Goal: Task Accomplishment & Management: Manage account settings

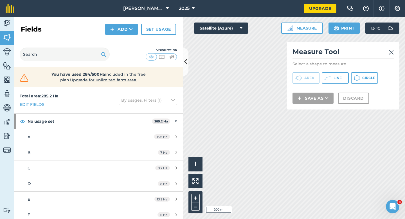
click at [353, 95] on div "Click to start drawing i © 2025 TomTom, Microsoft 200 m + – Satellite (Azure) M…" at bounding box center [294, 118] width 222 height 202
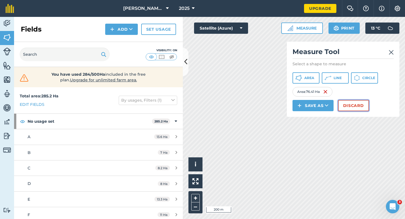
click at [351, 107] on button "Discard" at bounding box center [353, 105] width 31 height 11
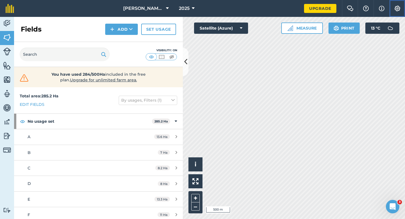
click at [392, 9] on button "Settings" at bounding box center [397, 8] width 16 height 17
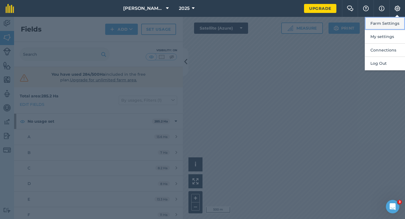
click at [391, 17] on button "Farm Settings" at bounding box center [385, 23] width 40 height 13
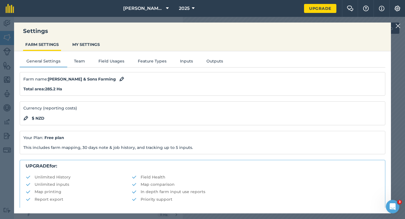
scroll to position [108, 0]
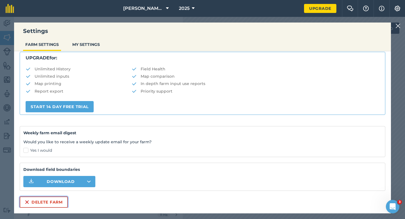
click at [52, 201] on button "Delete farm" at bounding box center [44, 201] width 48 height 11
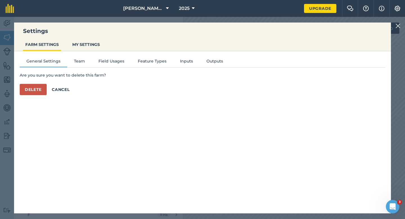
scroll to position [0, 0]
click at [43, 88] on button "Delete" at bounding box center [33, 89] width 27 height 11
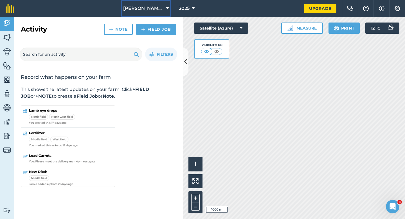
click at [142, 6] on span "[PERSON_NAME] & Sons" at bounding box center [143, 8] width 41 height 7
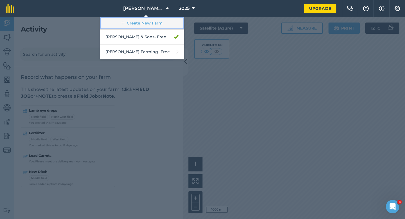
click at [142, 20] on link "Create New Farm" at bounding box center [142, 23] width 84 height 13
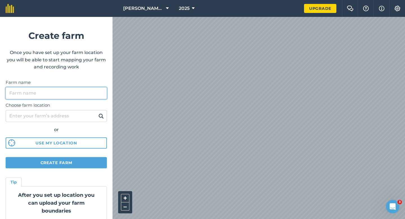
click at [76, 88] on input "Farm name" at bounding box center [56, 93] width 101 height 12
type input "[PERSON_NAME] & Sons Farming LTD"
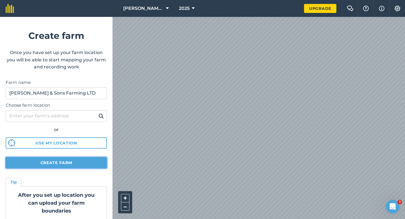
click at [79, 162] on button "Create farm" at bounding box center [56, 162] width 101 height 11
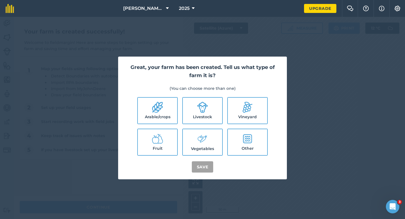
click at [160, 108] on icon at bounding box center [157, 107] width 11 height 11
checkbox input "true"
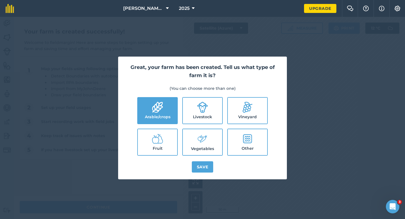
click at [207, 109] on icon at bounding box center [202, 107] width 11 height 11
checkbox input "true"
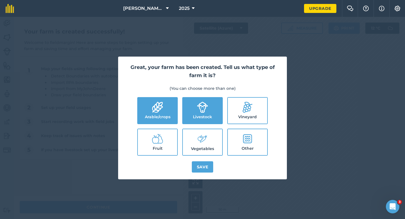
click at [207, 151] on label "Vegetables" at bounding box center [202, 142] width 39 height 26
checkbox input "true"
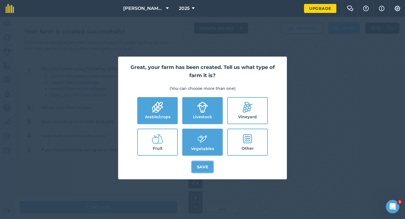
click at [205, 164] on button "Save" at bounding box center [203, 166] width 22 height 11
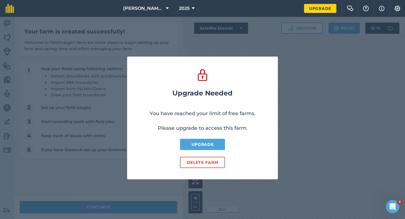
click at [130, 207] on div "Upgrade Needed You have reached your limit of free farms. Please upgrade to acc…" at bounding box center [202, 118] width 405 height 202
click at [192, 163] on button "Delete farm" at bounding box center [202, 162] width 45 height 11
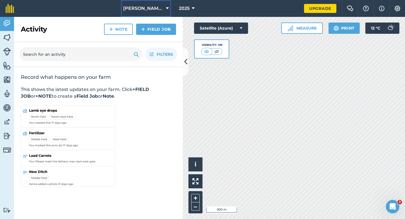
click at [156, 5] on span "[PERSON_NAME] & Sons" at bounding box center [143, 8] width 41 height 7
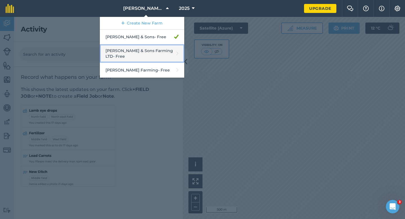
click at [157, 55] on link "[PERSON_NAME] & Sons Farming LTD - Free" at bounding box center [142, 53] width 84 height 18
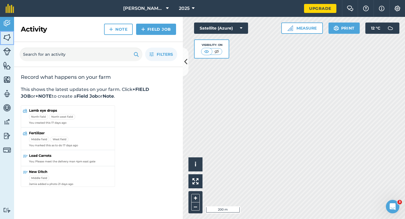
click at [4, 38] on img at bounding box center [7, 37] width 8 height 8
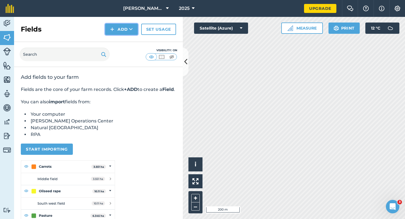
click at [125, 31] on button "Add" at bounding box center [121, 29] width 33 height 11
click at [125, 39] on link "Draw" at bounding box center [121, 42] width 31 height 12
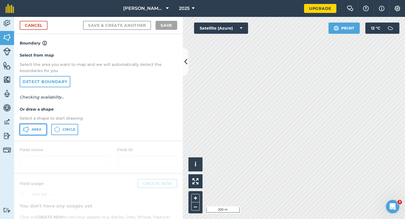
click at [38, 130] on span "Area" at bounding box center [37, 129] width 10 height 5
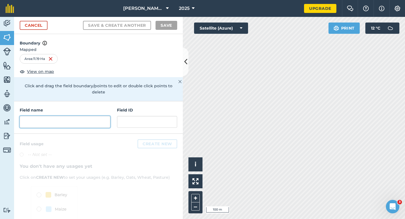
click at [103, 116] on input "text" at bounding box center [65, 122] width 91 height 12
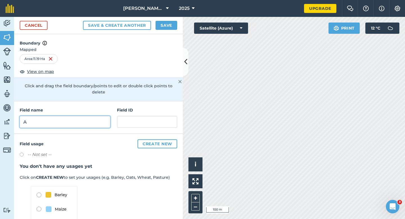
type input "A"
click at [171, 19] on div "Cancel Save & Create Another Save" at bounding box center [98, 25] width 169 height 17
click at [171, 21] on button "Save" at bounding box center [167, 25] width 22 height 9
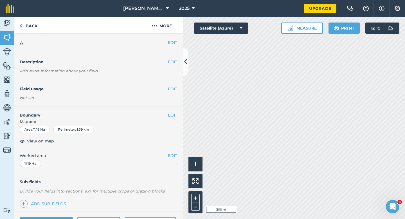
click at [175, 158] on button "EDIT" at bounding box center [172, 155] width 9 height 6
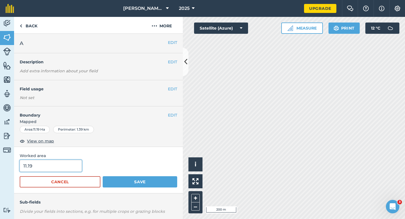
click at [58, 166] on input "11.19" at bounding box center [51, 166] width 62 height 12
type input "11.2"
click at [103, 176] on button "Save" at bounding box center [140, 181] width 75 height 11
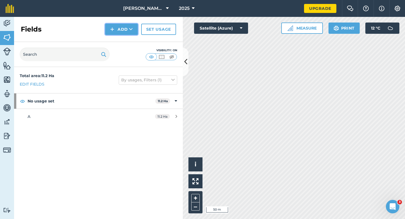
click at [116, 25] on button "Add" at bounding box center [121, 29] width 33 height 11
click at [117, 44] on link "Draw" at bounding box center [121, 42] width 31 height 12
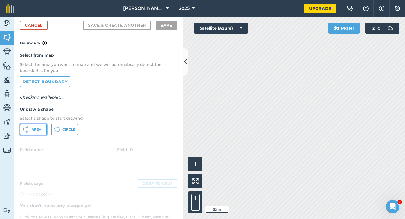
click at [39, 132] on button "Area" at bounding box center [33, 129] width 27 height 11
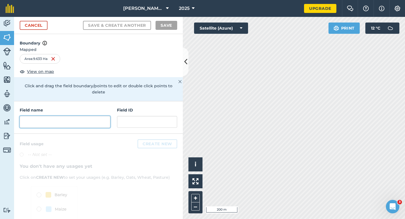
click at [105, 119] on input "text" at bounding box center [65, 122] width 91 height 12
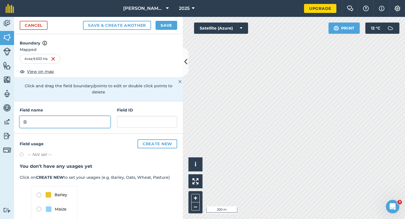
type input "B"
click at [168, 23] on button "Save" at bounding box center [167, 25] width 22 height 9
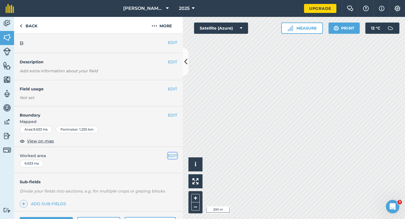
click at [172, 152] on button "EDIT" at bounding box center [172, 155] width 9 height 6
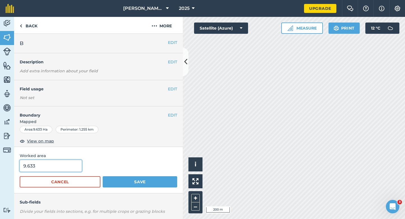
click at [73, 160] on input "9.633" at bounding box center [51, 166] width 62 height 12
click at [73, 165] on input "9.633" at bounding box center [51, 166] width 62 height 12
type input "9.6"
click at [103, 176] on button "Save" at bounding box center [140, 181] width 75 height 11
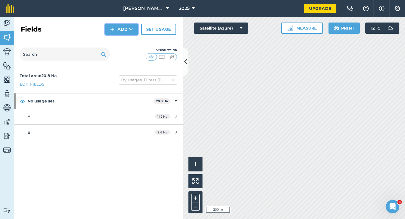
click at [131, 32] on icon at bounding box center [131, 29] width 4 height 6
click at [131, 40] on link "Draw" at bounding box center [121, 42] width 31 height 12
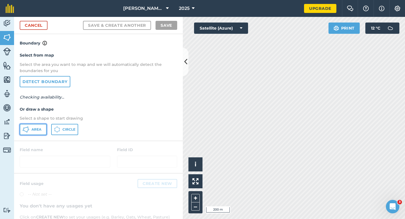
click at [44, 131] on button "Area" at bounding box center [33, 129] width 27 height 11
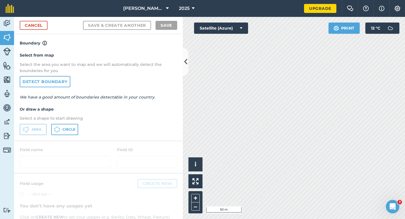
click at [40, 34] on h4 "Boundary" at bounding box center [98, 40] width 169 height 12
click at [41, 27] on link "Cancel" at bounding box center [34, 25] width 28 height 9
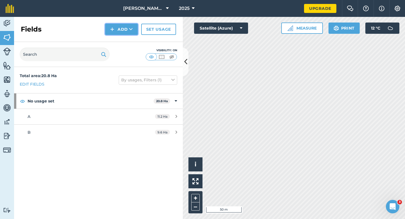
click at [124, 29] on button "Add" at bounding box center [121, 29] width 33 height 11
click at [124, 37] on link "Draw" at bounding box center [121, 42] width 31 height 12
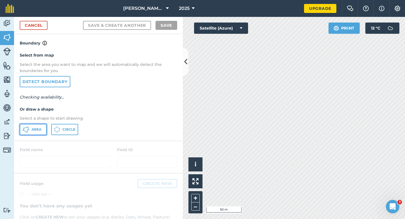
click at [35, 127] on span "Area" at bounding box center [37, 129] width 10 height 5
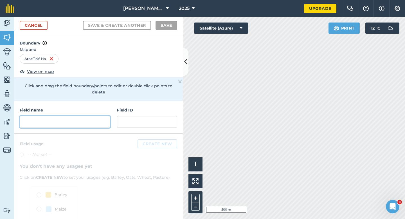
click at [75, 118] on input "text" at bounding box center [65, 122] width 91 height 12
click at [96, 122] on div "Field name Field ID" at bounding box center [98, 117] width 169 height 32
click at [96, 120] on input "text" at bounding box center [65, 122] width 91 height 12
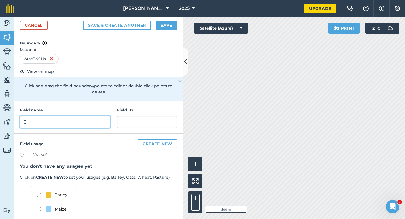
type input "G"
click at [165, 29] on button "Save" at bounding box center [167, 25] width 22 height 9
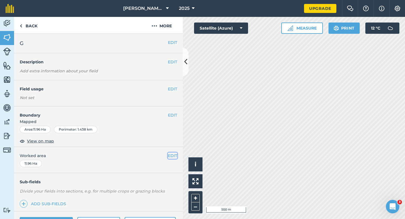
click at [170, 155] on button "EDIT" at bounding box center [172, 155] width 9 height 6
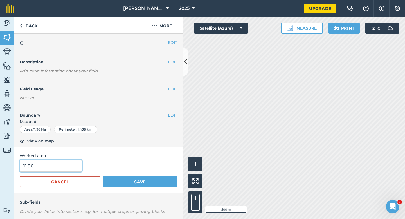
click at [52, 164] on input "11.96" at bounding box center [51, 166] width 62 height 12
type input "12"
click at [103, 176] on button "Save" at bounding box center [140, 181] width 75 height 11
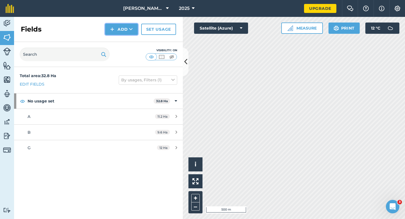
click at [119, 34] on button "Add" at bounding box center [121, 29] width 33 height 11
click at [119, 37] on link "Draw" at bounding box center [121, 42] width 31 height 12
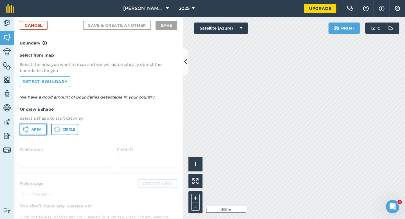
click at [43, 131] on button "Area" at bounding box center [33, 129] width 27 height 11
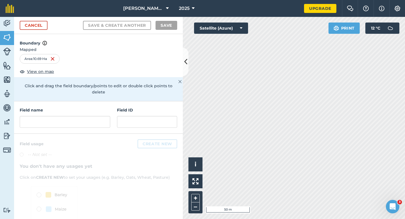
click at [82, 109] on div "Field name" at bounding box center [65, 117] width 91 height 21
click at [82, 116] on input "text" at bounding box center [65, 122] width 91 height 12
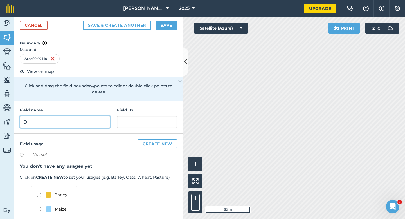
type input "D"
click at [165, 24] on button "Save" at bounding box center [167, 25] width 22 height 9
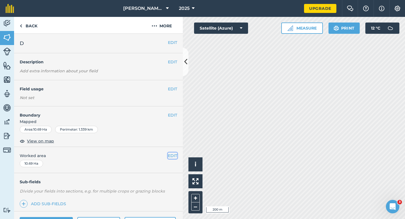
click at [174, 156] on button "EDIT" at bounding box center [172, 155] width 9 height 6
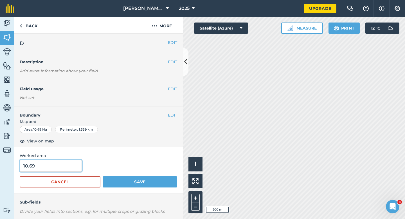
click at [56, 163] on input "10.69" at bounding box center [51, 166] width 62 height 12
click at [56, 171] on input "10.69" at bounding box center [51, 166] width 62 height 12
type input "10.7"
click at [103, 176] on button "Save" at bounding box center [140, 181] width 75 height 11
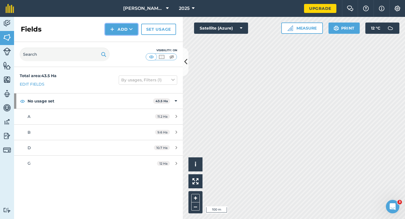
click at [113, 29] on img at bounding box center [112, 29] width 4 height 7
click at [113, 41] on link "Draw" at bounding box center [121, 42] width 31 height 12
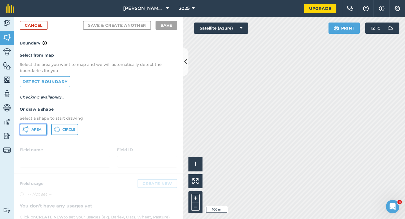
click at [36, 130] on span "Area" at bounding box center [37, 129] width 10 height 5
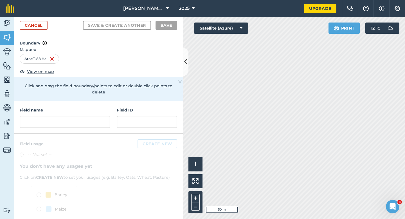
click at [120, 127] on div "Field name Field ID" at bounding box center [98, 117] width 169 height 32
click at [110, 124] on div "Field name Field ID" at bounding box center [98, 117] width 169 height 32
click at [109, 122] on div "Field name Field ID" at bounding box center [98, 117] width 169 height 32
click at [108, 119] on input "text" at bounding box center [65, 122] width 91 height 12
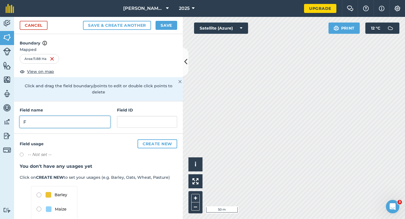
type input "F"
click at [165, 28] on button "Save" at bounding box center [167, 25] width 22 height 9
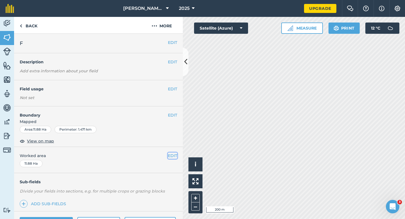
click at [172, 158] on button "EDIT" at bounding box center [172, 155] width 9 height 6
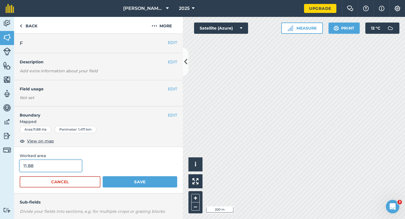
click at [47, 165] on input "11.88" at bounding box center [51, 166] width 62 height 12
type input "12"
click at [103, 176] on button "Save" at bounding box center [140, 181] width 75 height 11
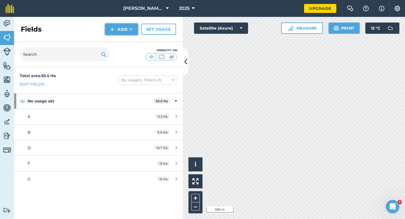
click at [120, 27] on button "Add" at bounding box center [121, 29] width 33 height 11
click at [120, 37] on link "Draw" at bounding box center [121, 42] width 31 height 12
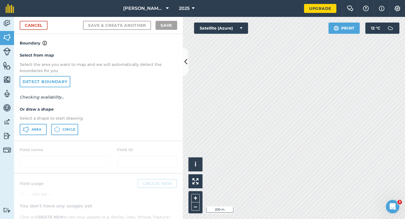
click at [42, 123] on div "Select from map Select the area you want to map and we will automatically detec…" at bounding box center [98, 93] width 169 height 94
click at [42, 127] on button "Area" at bounding box center [33, 129] width 27 height 11
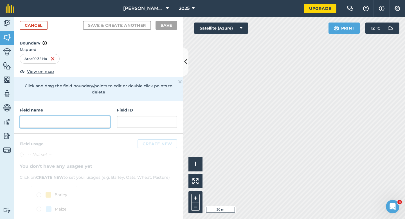
click at [69, 116] on input "text" at bounding box center [65, 122] width 91 height 12
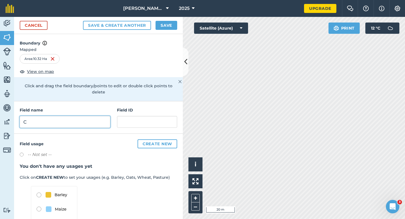
type input "C"
click at [169, 26] on button "Save" at bounding box center [167, 25] width 22 height 9
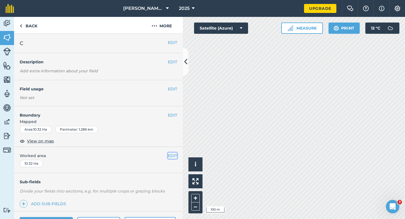
click at [173, 155] on button "EDIT" at bounding box center [172, 155] width 9 height 6
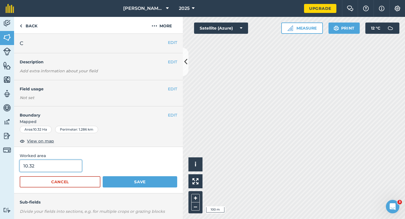
click at [69, 167] on input "10.32" at bounding box center [51, 166] width 62 height 12
type input "10.3"
click at [103, 176] on button "Save" at bounding box center [140, 181] width 75 height 11
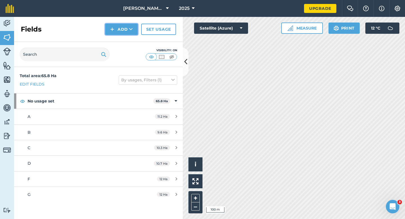
click at [129, 29] on button "Add" at bounding box center [121, 29] width 33 height 11
click at [129, 39] on link "Draw" at bounding box center [121, 42] width 31 height 12
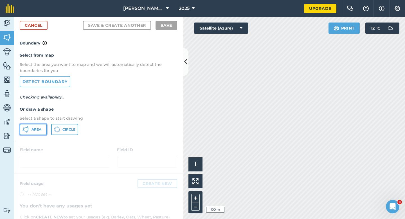
click at [29, 131] on icon at bounding box center [26, 129] width 7 height 7
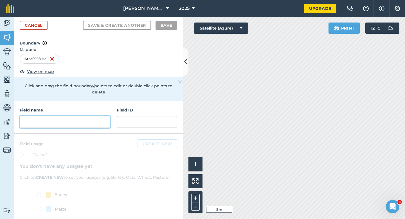
click at [94, 116] on input "text" at bounding box center [65, 122] width 91 height 12
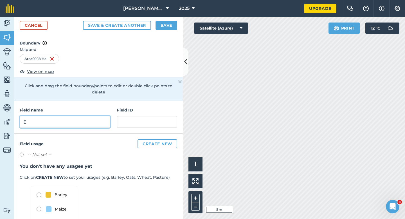
type input "E"
click at [161, 25] on button "Save" at bounding box center [167, 25] width 22 height 9
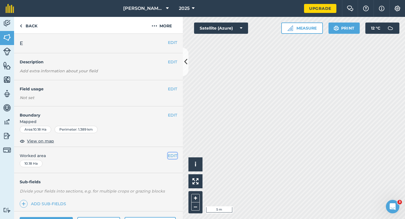
click at [170, 157] on button "EDIT" at bounding box center [172, 155] width 9 height 6
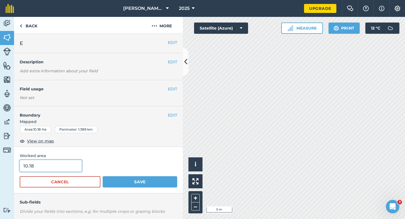
click at [44, 169] on input "10.18" at bounding box center [51, 166] width 62 height 12
type input "10.1"
click at [103, 176] on button "Save" at bounding box center [140, 181] width 75 height 11
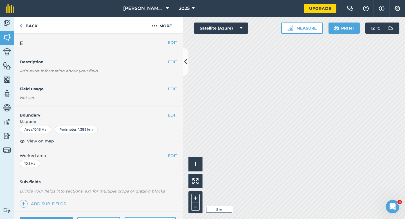
click at [175, 160] on div "EDIT Worked area 10.1 Ha" at bounding box center [98, 160] width 169 height 26
click at [171, 152] on button "EDIT" at bounding box center [172, 155] width 9 height 6
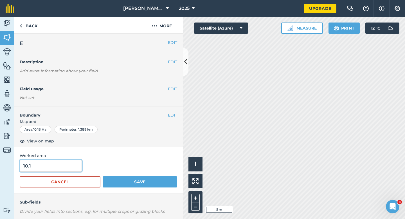
click at [51, 163] on input "10.1" at bounding box center [51, 166] width 62 height 12
click at [55, 164] on input "10.1" at bounding box center [51, 166] width 62 height 12
type input "10.2"
click at [103, 176] on button "Save" at bounding box center [140, 181] width 75 height 11
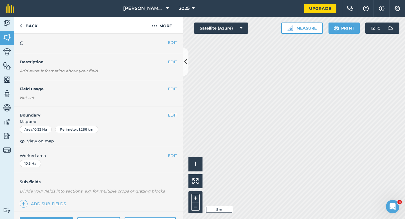
click at [174, 118] on div "EDIT Boundary Mapped Area : 10.32 Ha Perimeter : 1.286 km View on map" at bounding box center [98, 126] width 169 height 41
click at [174, 115] on button "EDIT" at bounding box center [172, 115] width 9 height 6
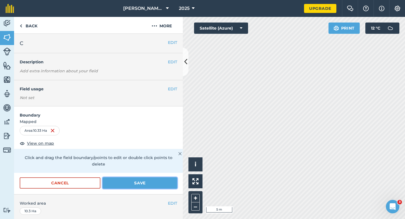
click at [152, 179] on button "Save" at bounding box center [140, 182] width 75 height 11
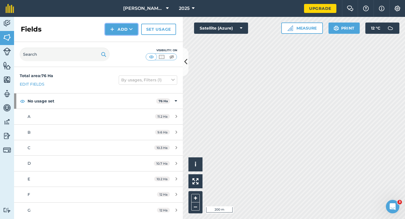
click at [120, 28] on button "Add" at bounding box center [121, 29] width 33 height 11
click at [119, 42] on link "Draw" at bounding box center [121, 42] width 31 height 12
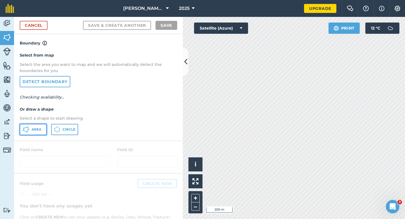
click at [32, 134] on button "Area" at bounding box center [33, 129] width 27 height 11
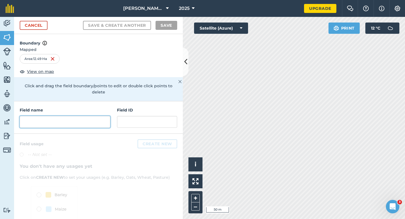
click at [93, 120] on input "text" at bounding box center [65, 122] width 91 height 12
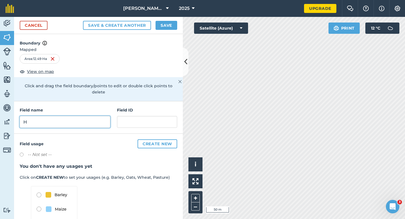
type input "H"
click at [162, 23] on button "Save" at bounding box center [167, 25] width 22 height 9
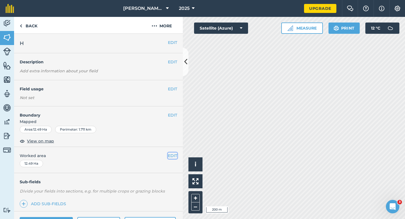
click at [171, 158] on button "EDIT" at bounding box center [172, 155] width 9 height 6
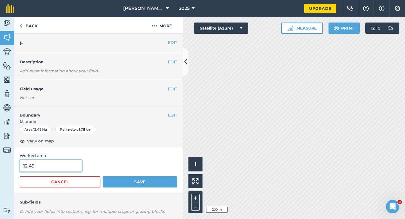
click at [64, 170] on input "12.49" at bounding box center [51, 166] width 62 height 12
type input "12.5"
click at [103, 176] on button "Save" at bounding box center [140, 181] width 75 height 11
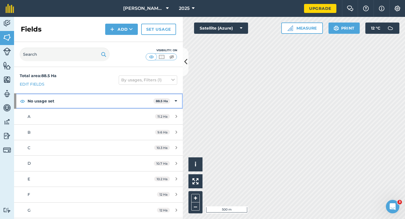
click at [171, 99] on div "No usage set 88.5 Ha" at bounding box center [98, 100] width 169 height 15
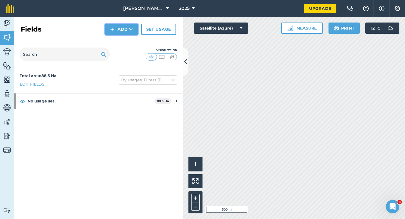
click at [118, 33] on button "Add" at bounding box center [121, 29] width 33 height 11
click at [118, 39] on link "Draw" at bounding box center [121, 42] width 31 height 12
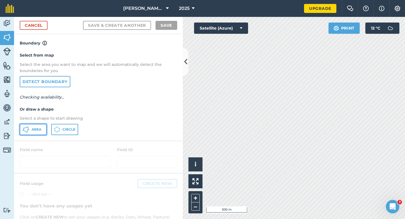
click at [42, 124] on button "Area" at bounding box center [33, 129] width 27 height 11
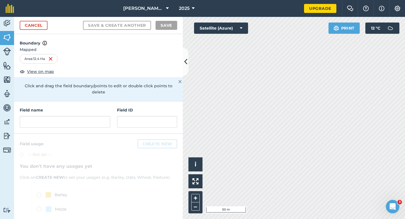
click at [92, 123] on div "Field name Field ID" at bounding box center [98, 117] width 169 height 32
click at [92, 120] on input "text" at bounding box center [65, 122] width 91 height 12
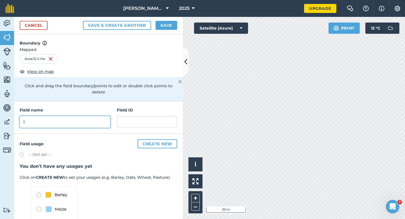
type input "I"
click at [165, 31] on div "Cancel Save & Create Another Save" at bounding box center [98, 25] width 169 height 17
click at [165, 24] on button "Save" at bounding box center [167, 25] width 22 height 9
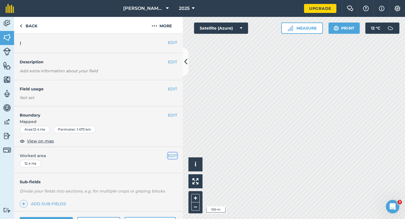
click at [173, 153] on button "EDIT" at bounding box center [172, 155] width 9 height 6
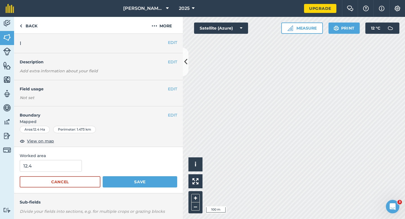
click at [62, 172] on form "12.4 Cancel Save" at bounding box center [99, 174] width 158 height 28
click at [62, 171] on input "12.4" at bounding box center [51, 166] width 62 height 12
click at [103, 176] on button "Save" at bounding box center [140, 181] width 75 height 11
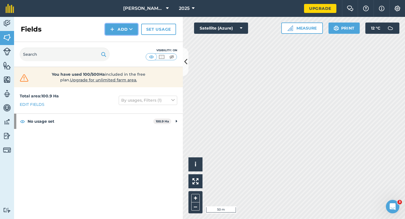
click at [119, 34] on button "Add" at bounding box center [121, 29] width 33 height 11
click at [119, 41] on link "Draw" at bounding box center [121, 42] width 31 height 12
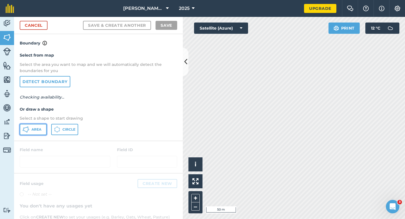
click at [42, 128] on button "Area" at bounding box center [33, 129] width 27 height 11
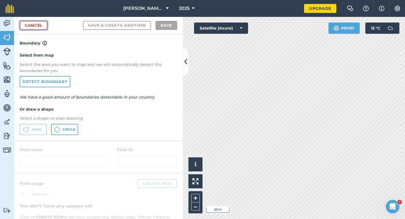
click at [41, 26] on link "Cancel" at bounding box center [34, 25] width 28 height 9
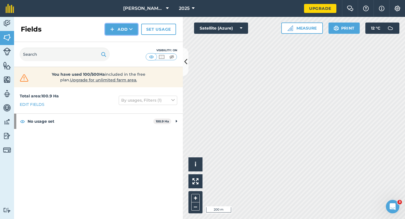
click at [119, 33] on button "Add" at bounding box center [121, 29] width 33 height 11
click at [119, 43] on link "Draw" at bounding box center [121, 42] width 31 height 12
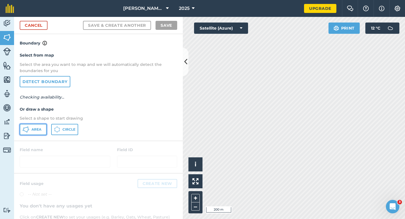
click at [27, 127] on icon at bounding box center [27, 126] width 1 height 1
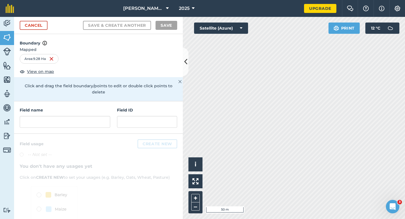
click at [111, 112] on div "Field name Field ID" at bounding box center [98, 117] width 169 height 32
click at [102, 116] on input "text" at bounding box center [65, 122] width 91 height 12
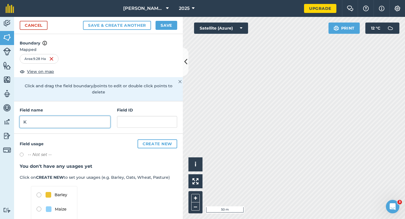
type input "K"
click at [168, 28] on button "Save" at bounding box center [167, 25] width 22 height 9
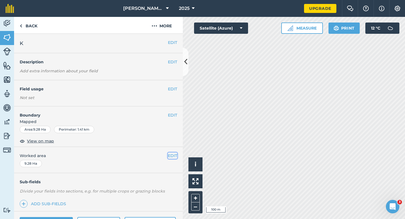
click at [173, 154] on button "EDIT" at bounding box center [172, 155] width 9 height 6
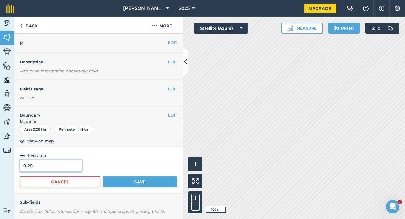
click at [65, 163] on input "9.28" at bounding box center [51, 166] width 62 height 12
click at [69, 166] on input "9.28" at bounding box center [51, 166] width 62 height 12
type input "9.3"
click at [103, 176] on button "Save" at bounding box center [140, 181] width 75 height 11
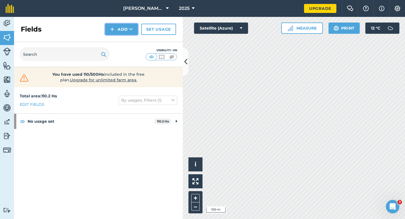
click at [117, 30] on button "Add" at bounding box center [121, 29] width 33 height 11
click at [117, 39] on link "Draw" at bounding box center [121, 42] width 31 height 12
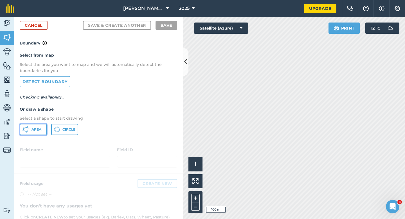
click at [37, 130] on span "Area" at bounding box center [37, 129] width 10 height 5
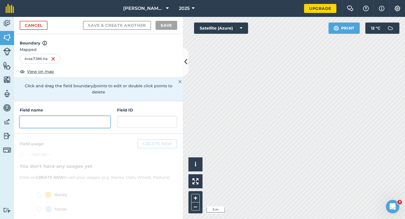
click at [50, 116] on input "text" at bounding box center [65, 122] width 91 height 12
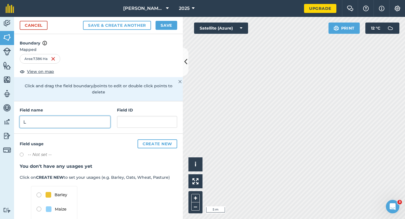
type input "L"
click at [161, 24] on button "Save" at bounding box center [167, 25] width 22 height 9
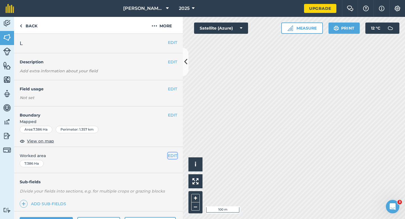
click at [169, 158] on button "EDIT" at bounding box center [172, 155] width 9 height 6
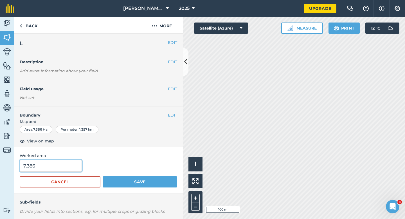
click at [59, 167] on input "7.386" at bounding box center [51, 166] width 62 height 12
type input "7.4"
click at [103, 176] on button "Save" at bounding box center [140, 181] width 75 height 11
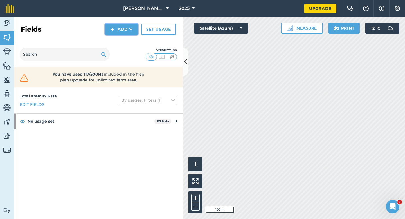
click at [120, 29] on button "Add" at bounding box center [121, 29] width 33 height 11
click at [120, 37] on link "Draw" at bounding box center [121, 42] width 31 height 12
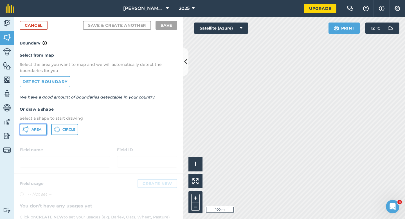
click at [46, 129] on button "Area" at bounding box center [33, 129] width 27 height 11
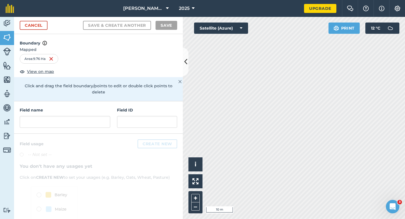
click at [88, 125] on div "Field name Field ID" at bounding box center [98, 117] width 169 height 32
click at [88, 119] on input "text" at bounding box center [65, 122] width 91 height 12
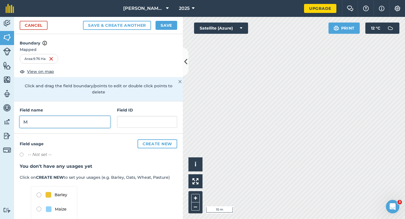
type input "M"
click at [167, 30] on div "Cancel Save & Create Another Save" at bounding box center [98, 25] width 169 height 17
click at [172, 29] on button "Save" at bounding box center [167, 25] width 22 height 9
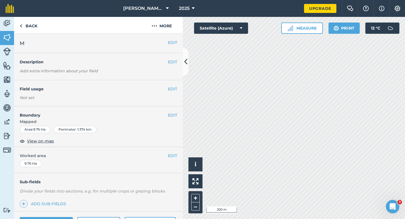
click at [170, 151] on div "EDIT Worked area 9.76 Ha" at bounding box center [98, 160] width 169 height 26
click at [171, 157] on button "EDIT" at bounding box center [172, 155] width 9 height 6
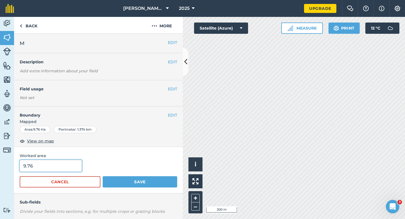
click at [71, 169] on input "9.76" at bounding box center [51, 166] width 62 height 12
type input "9.8"
click at [103, 176] on button "Save" at bounding box center [140, 181] width 75 height 11
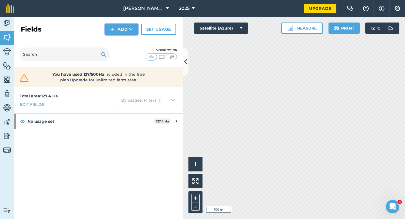
click at [118, 29] on button "Add" at bounding box center [121, 29] width 33 height 11
click at [118, 35] on ul "Draw Import" at bounding box center [122, 48] width 32 height 26
click at [120, 30] on button "Add" at bounding box center [121, 29] width 33 height 11
click at [121, 45] on link "Draw" at bounding box center [121, 42] width 31 height 12
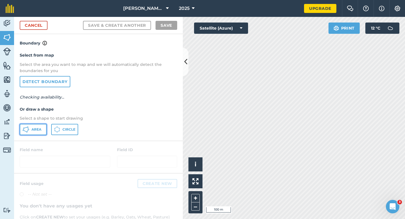
click at [38, 129] on span "Area" at bounding box center [37, 129] width 10 height 5
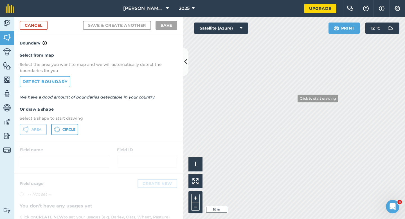
click at [178, 167] on div "Activity Fields Livestock Features Maps Team Vehicles Data Reporting Billing Tu…" at bounding box center [202, 118] width 405 height 202
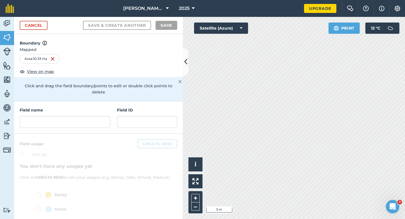
click at [87, 124] on div "Field name Field ID" at bounding box center [98, 117] width 169 height 32
click at [87, 116] on input "text" at bounding box center [65, 122] width 91 height 12
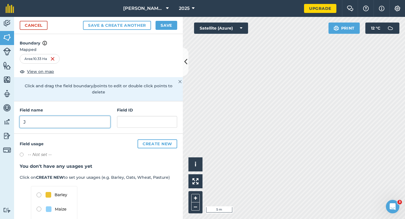
type input "J"
click at [166, 27] on button "Save" at bounding box center [167, 25] width 22 height 9
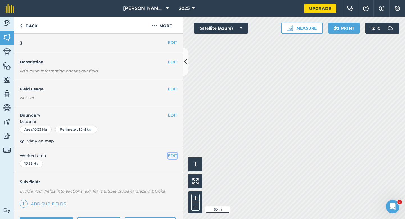
click at [174, 157] on button "EDIT" at bounding box center [172, 155] width 9 height 6
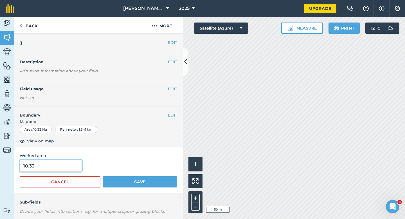
click at [58, 168] on input "10.33" at bounding box center [51, 166] width 62 height 12
type input "10.3"
click at [103, 176] on button "Save" at bounding box center [140, 181] width 75 height 11
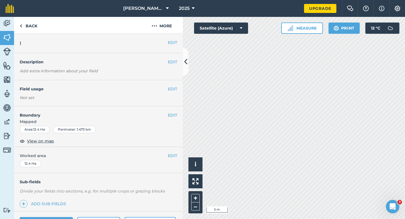
click at [173, 119] on span "Mapped" at bounding box center [98, 121] width 169 height 6
click at [175, 115] on button "EDIT" at bounding box center [172, 115] width 9 height 6
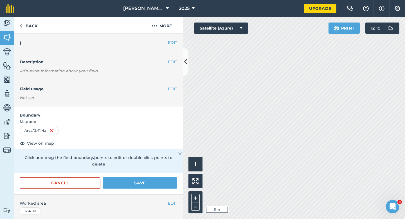
click at [139, 170] on form "Boundary Mapped Area : 12.41 Ha View on map Click and drag the field boundary/p…" at bounding box center [98, 150] width 169 height 88
click at [139, 177] on button "Save" at bounding box center [140, 182] width 75 height 11
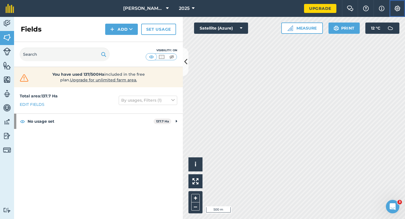
click at [397, 14] on button "Settings" at bounding box center [397, 8] width 16 height 17
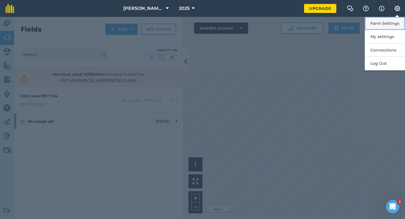
click at [390, 21] on button "Farm Settings" at bounding box center [385, 23] width 40 height 13
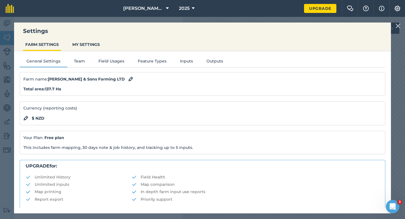
scroll to position [108, 0]
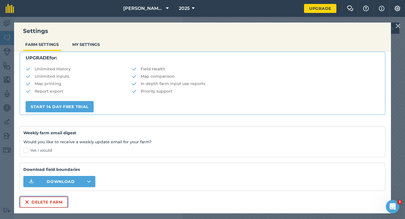
click at [33, 198] on button "Delete farm" at bounding box center [44, 201] width 48 height 11
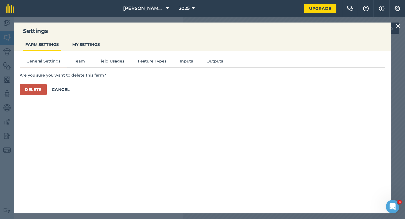
scroll to position [0, 0]
click at [44, 90] on button "Delete" at bounding box center [33, 89] width 27 height 11
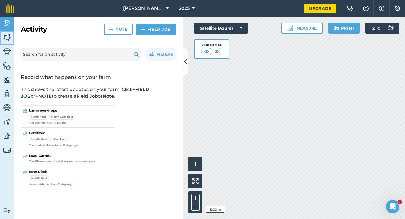
click at [7, 34] on img at bounding box center [7, 37] width 8 height 8
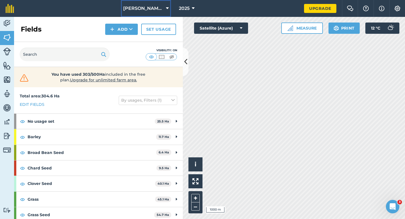
click at [165, 8] on button "[PERSON_NAME] & Sons" at bounding box center [146, 8] width 50 height 17
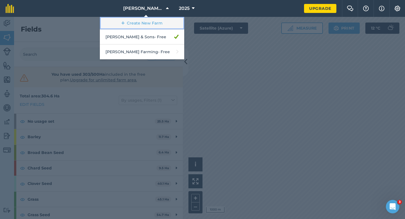
click at [154, 24] on link "Create New Farm" at bounding box center [142, 23] width 84 height 13
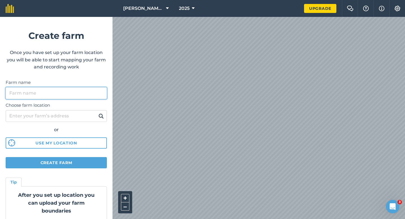
click at [107, 90] on input "Farm name" at bounding box center [56, 93] width 101 height 12
type input "[PERSON_NAME] & Sons Farming LTD"
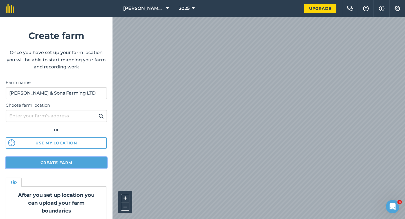
click at [92, 164] on button "Create farm" at bounding box center [56, 162] width 101 height 11
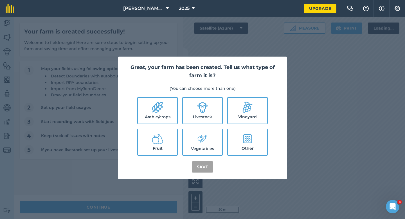
click at [153, 104] on icon at bounding box center [157, 107] width 11 height 11
checkbox input "true"
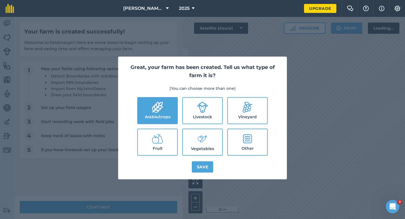
click at [200, 113] on label "Livestock" at bounding box center [202, 111] width 39 height 26
checkbox input "true"
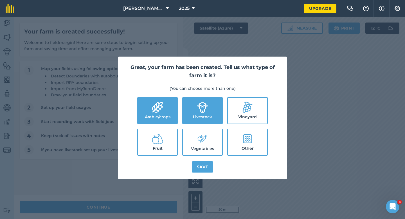
click at [201, 126] on ul "Arable/crops Livestock Vineyard Fruit Vegetables Other" at bounding box center [202, 126] width 155 height 59
click at [201, 132] on label "Vegetables" at bounding box center [202, 142] width 39 height 26
checkbox input "true"
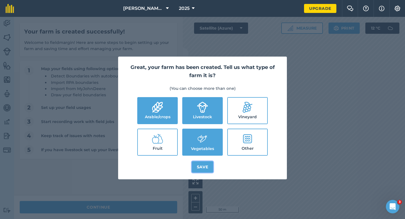
click at [205, 165] on button "Save" at bounding box center [203, 166] width 22 height 11
click at [117, 208] on div "Great, your farm has been created. Tell us what type of farm it is? (You can ch…" at bounding box center [202, 118] width 405 height 202
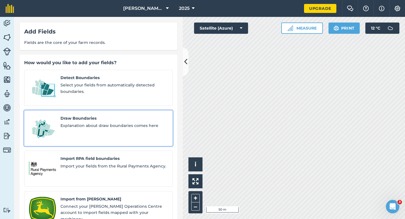
click at [99, 128] on div "Draw Boundaries Explanation about draw boundaries comes here" at bounding box center [113, 128] width 107 height 26
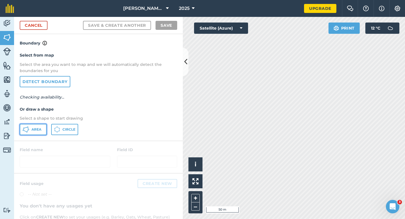
click at [43, 130] on button "Area" at bounding box center [33, 129] width 27 height 11
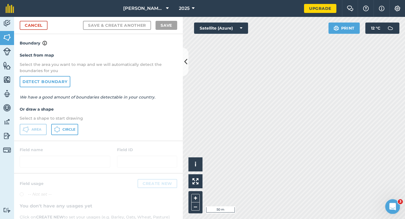
drag, startPoint x: 392, startPoint y: 204, endPoint x: 296, endPoint y: 126, distance: 124.3
click at [385, 199] on html at bounding box center [392, 206] width 14 height 14
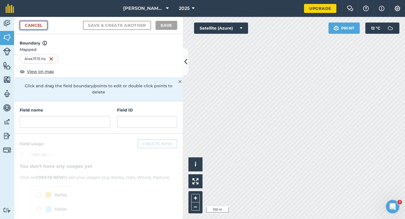
click at [42, 25] on link "Cancel" at bounding box center [34, 25] width 28 height 9
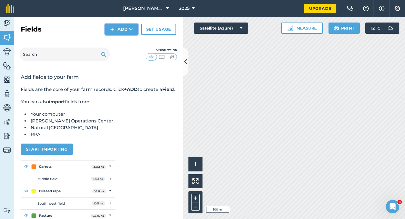
click at [112, 28] on img at bounding box center [112, 29] width 4 height 7
click at [114, 37] on link "Draw" at bounding box center [121, 42] width 31 height 12
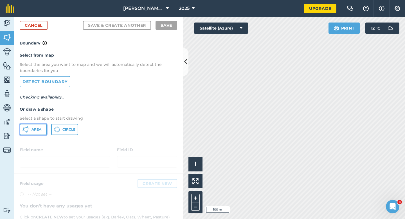
click at [32, 128] on span "Area" at bounding box center [37, 129] width 10 height 5
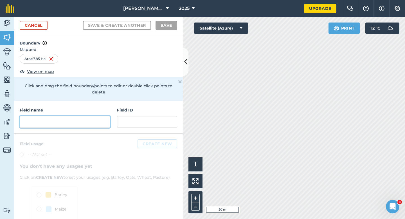
click at [75, 116] on input "text" at bounding box center [65, 122] width 91 height 12
type input "a"
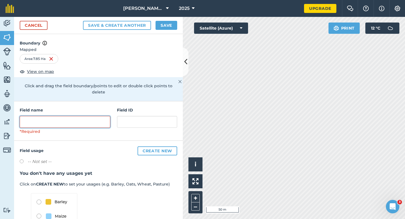
type input "S"
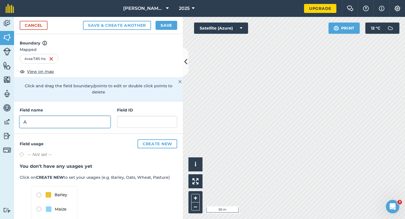
type input "A"
click at [154, 24] on div "Save & Create Another Save" at bounding box center [130, 25] width 94 height 9
click at [164, 24] on button "Save" at bounding box center [167, 25] width 22 height 9
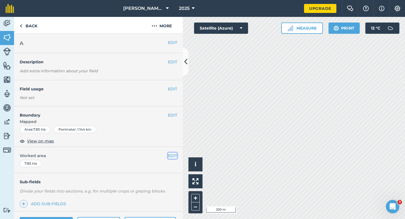
click at [169, 156] on button "EDIT" at bounding box center [172, 155] width 9 height 6
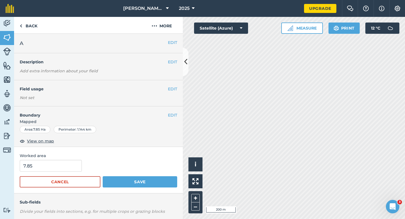
click at [52, 174] on form "7.85 Cancel Save" at bounding box center [99, 174] width 158 height 28
click at [52, 169] on input "7.85" at bounding box center [51, 166] width 62 height 12
type input "8"
click at [103, 176] on button "Save" at bounding box center [140, 181] width 75 height 11
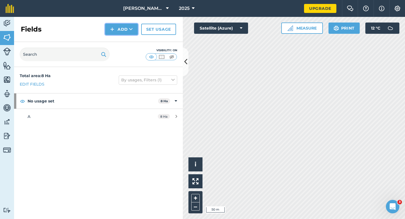
click at [111, 32] on img at bounding box center [112, 29] width 4 height 7
click at [113, 37] on link "Draw" at bounding box center [121, 42] width 31 height 12
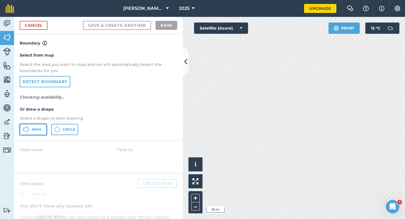
click at [29, 129] on icon at bounding box center [26, 129] width 7 height 7
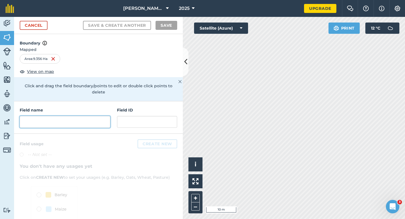
click at [90, 117] on input "text" at bounding box center [65, 122] width 91 height 12
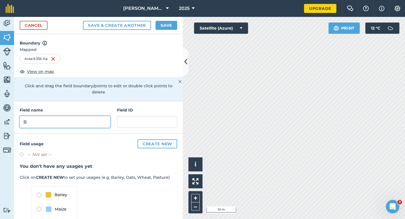
type input "B"
click at [167, 28] on button "Save" at bounding box center [167, 25] width 22 height 9
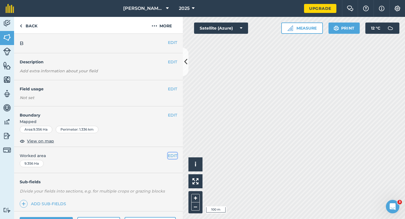
click at [172, 154] on button "EDIT" at bounding box center [172, 155] width 9 height 6
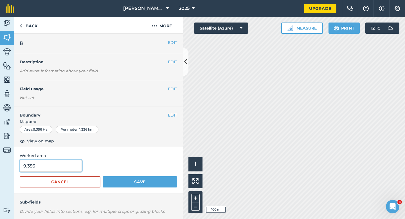
click at [73, 162] on input "9.356" at bounding box center [51, 166] width 62 height 12
click at [73, 164] on input "9.356" at bounding box center [51, 166] width 62 height 12
type input "9.4"
click at [103, 176] on button "Save" at bounding box center [140, 181] width 75 height 11
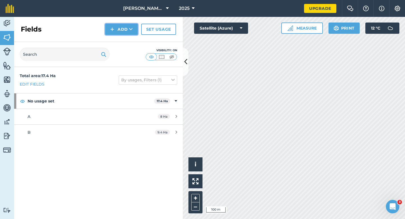
click at [114, 24] on button "Add" at bounding box center [121, 29] width 33 height 11
click at [115, 39] on link "Draw" at bounding box center [121, 42] width 31 height 12
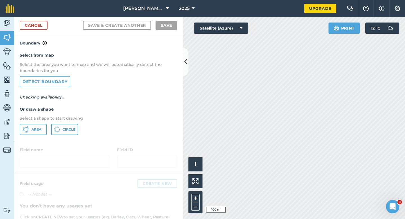
click at [47, 136] on div "Select from map Select the area you want to map and we will automatically detec…" at bounding box center [98, 93] width 169 height 94
click at [41, 133] on button "Area" at bounding box center [33, 129] width 27 height 11
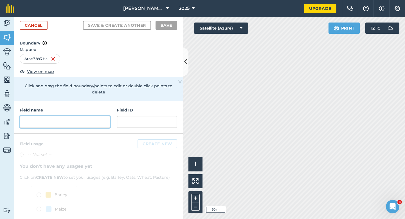
click at [85, 118] on input "text" at bounding box center [65, 122] width 91 height 12
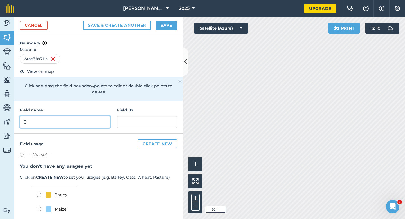
type input "C"
click at [164, 19] on div "Cancel Save & Create Another Save" at bounding box center [98, 25] width 169 height 17
click at [166, 21] on button "Save" at bounding box center [167, 25] width 22 height 9
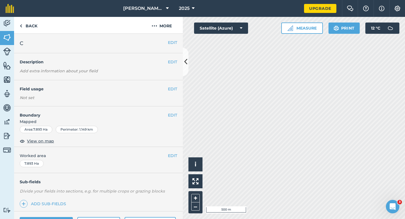
click at [178, 157] on div "EDIT Worked area 7.893 Ha" at bounding box center [98, 160] width 169 height 26
click at [175, 156] on button "EDIT" at bounding box center [172, 155] width 9 height 6
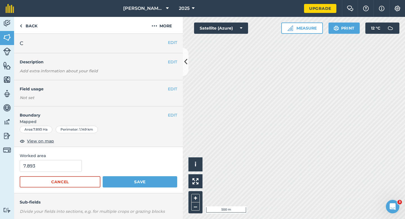
click at [55, 158] on span "Worked area" at bounding box center [99, 155] width 158 height 6
click at [55, 163] on input "7.893" at bounding box center [51, 166] width 62 height 12
type input "8"
click at [103, 176] on button "Save" at bounding box center [140, 181] width 75 height 11
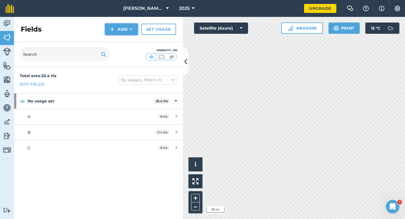
click at [114, 26] on img at bounding box center [112, 29] width 4 height 7
click at [116, 49] on link "Import" at bounding box center [121, 54] width 31 height 12
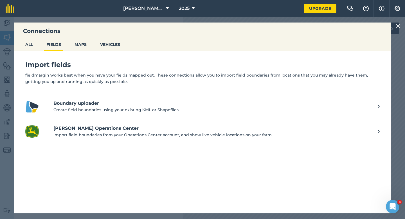
click at [397, 26] on img at bounding box center [398, 26] width 5 height 7
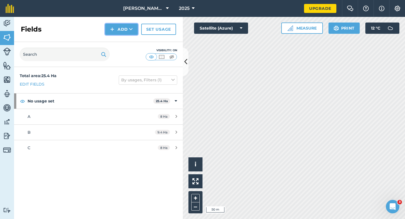
click at [113, 32] on img at bounding box center [112, 29] width 4 height 7
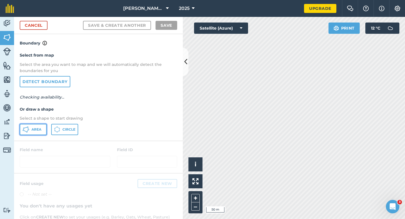
click at [30, 125] on button "Area" at bounding box center [33, 129] width 27 height 11
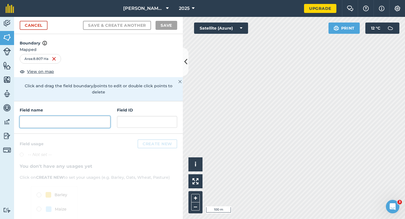
click at [96, 116] on input "text" at bounding box center [65, 122] width 91 height 12
type input "J"
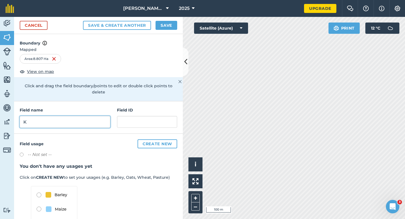
type input "K"
click at [169, 27] on button "Save" at bounding box center [167, 25] width 22 height 9
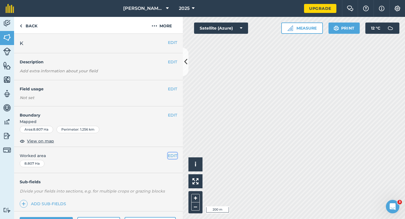
click at [172, 156] on button "EDIT" at bounding box center [172, 155] width 9 height 6
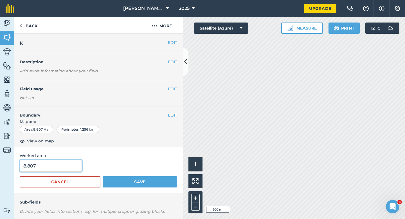
click at [71, 170] on input "8.807" at bounding box center [51, 166] width 62 height 12
type input "8.8"
click at [103, 176] on button "Save" at bounding box center [140, 181] width 75 height 11
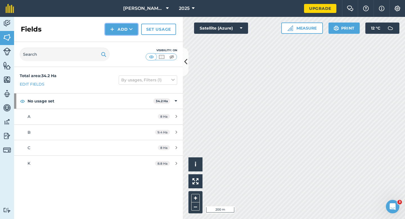
click at [116, 32] on button "Add" at bounding box center [121, 29] width 33 height 11
click at [116, 39] on link "Draw" at bounding box center [121, 42] width 31 height 12
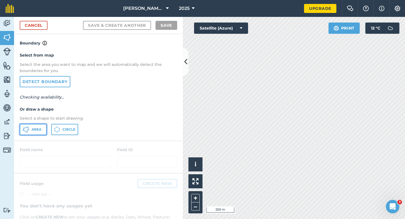
click at [32, 129] on span "Area" at bounding box center [37, 129] width 10 height 5
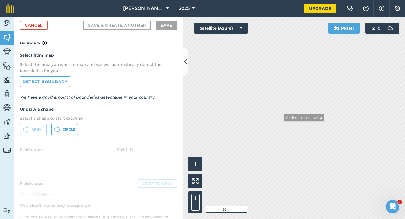
click at [285, 129] on div "Click to start drawing i © 2025 TomTom, Microsoft 50 m + –" at bounding box center [294, 118] width 222 height 202
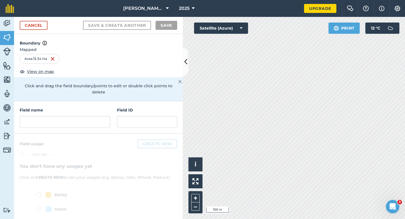
click at [109, 124] on div "Field name Field ID" at bounding box center [98, 117] width 169 height 32
click at [104, 116] on input "text" at bounding box center [65, 122] width 91 height 12
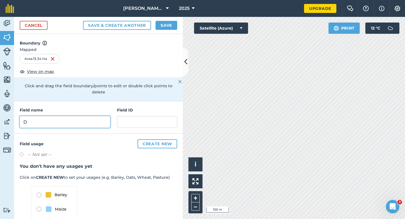
type input "D"
click at [169, 30] on button "Save" at bounding box center [167, 25] width 22 height 9
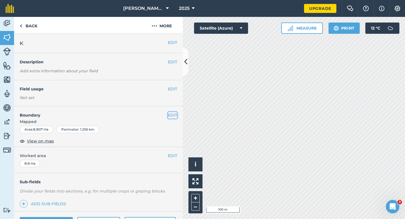
click at [171, 117] on button "EDIT" at bounding box center [172, 115] width 9 height 6
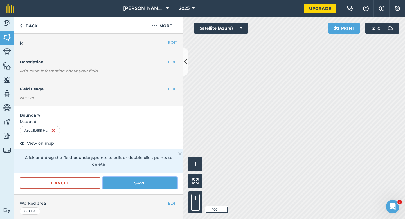
click at [163, 177] on button "Save" at bounding box center [140, 182] width 75 height 11
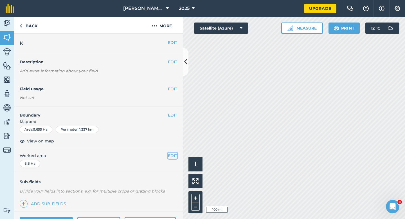
click at [173, 156] on button "EDIT" at bounding box center [172, 155] width 9 height 6
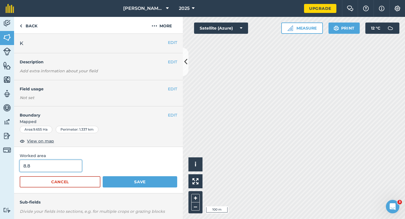
click at [75, 169] on input "8.8" at bounding box center [51, 166] width 62 height 12
type input "9"
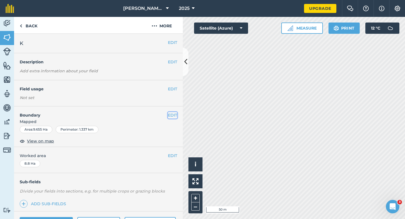
click at [173, 118] on button "EDIT" at bounding box center [172, 115] width 9 height 6
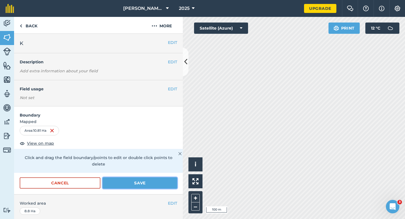
click at [162, 177] on button "Save" at bounding box center [140, 182] width 75 height 11
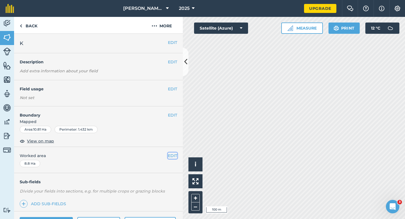
click at [172, 158] on button "EDIT" at bounding box center [172, 155] width 9 height 6
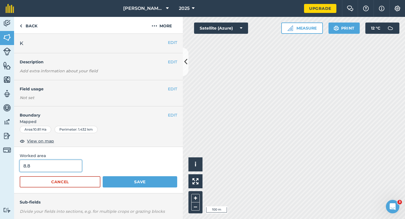
click at [51, 167] on input "8.8" at bounding box center [51, 166] width 62 height 12
type input "10.8"
click at [103, 176] on button "Save" at bounding box center [140, 181] width 75 height 11
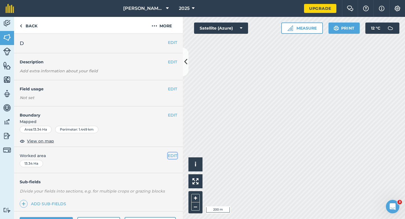
click at [172, 155] on button "EDIT" at bounding box center [172, 155] width 9 height 6
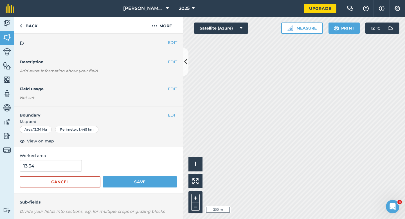
click at [66, 172] on form "13.34 Cancel Save" at bounding box center [99, 174] width 158 height 28
click at [66, 167] on input "13.3" at bounding box center [51, 166] width 62 height 12
type input "13.3"
click at [103, 176] on button "Save" at bounding box center [140, 181] width 75 height 11
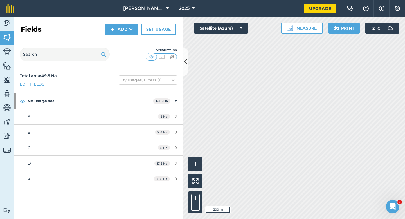
click at [126, 35] on div "Fields Add Set usage" at bounding box center [98, 29] width 169 height 25
click at [124, 32] on button "Add" at bounding box center [121, 29] width 33 height 11
click at [124, 38] on link "Draw" at bounding box center [121, 42] width 31 height 12
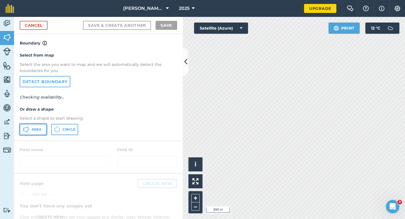
click at [36, 126] on button "Area" at bounding box center [33, 129] width 27 height 11
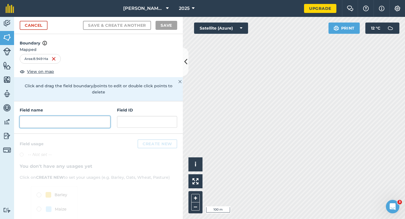
click at [86, 121] on input "text" at bounding box center [65, 122] width 91 height 12
click at [104, 116] on input "text" at bounding box center [65, 122] width 91 height 12
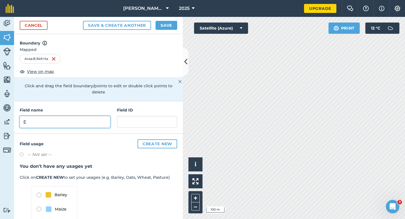
type input "E"
click at [174, 27] on button "Save" at bounding box center [167, 25] width 22 height 9
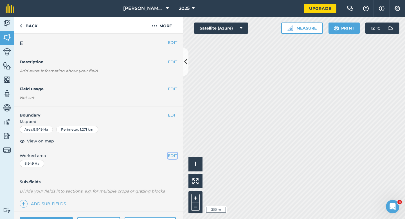
click at [174, 158] on button "EDIT" at bounding box center [172, 155] width 9 height 6
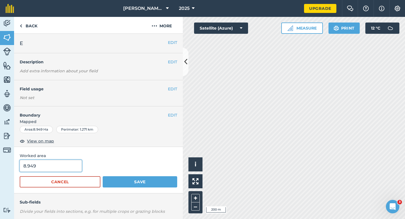
click at [73, 161] on input "8.949" at bounding box center [51, 166] width 62 height 12
type input "9"
click at [103, 176] on button "Save" at bounding box center [140, 181] width 75 height 11
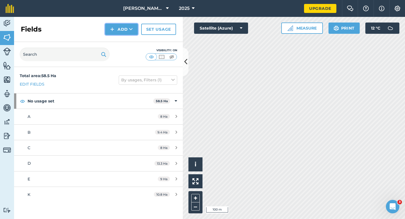
click at [113, 30] on img at bounding box center [112, 29] width 4 height 7
click at [113, 44] on link "Draw" at bounding box center [121, 42] width 31 height 12
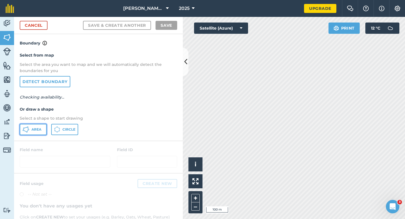
click at [39, 132] on button "Area" at bounding box center [33, 129] width 27 height 11
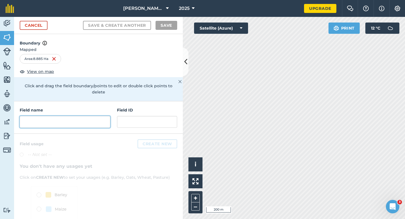
click at [94, 118] on input "text" at bounding box center [65, 122] width 91 height 12
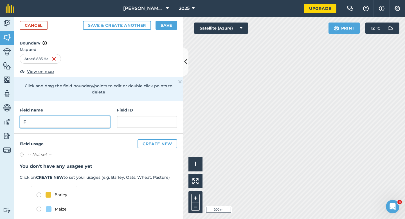
type input "F"
click at [165, 26] on button "Save" at bounding box center [167, 25] width 22 height 9
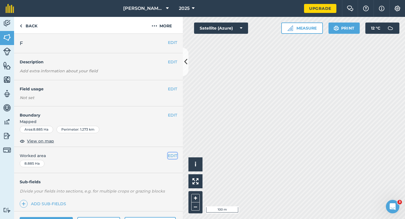
click at [171, 154] on button "EDIT" at bounding box center [172, 155] width 9 height 6
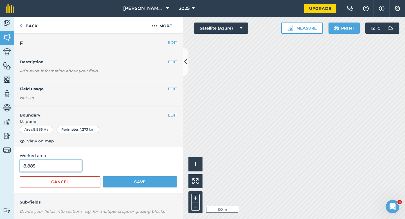
click at [65, 166] on input "8.885" at bounding box center [51, 166] width 62 height 12
type input "9"
click at [103, 176] on button "Save" at bounding box center [140, 181] width 75 height 11
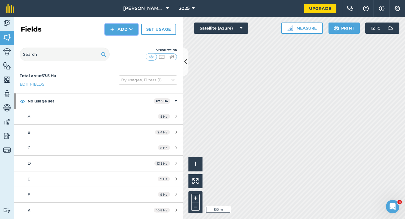
click at [126, 34] on button "Add" at bounding box center [121, 29] width 33 height 11
click at [126, 44] on link "Draw" at bounding box center [121, 42] width 31 height 12
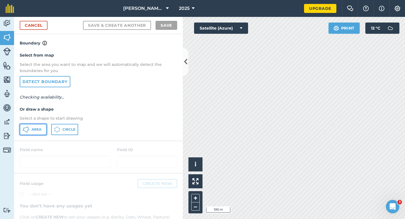
click at [46, 133] on button "Area" at bounding box center [33, 129] width 27 height 11
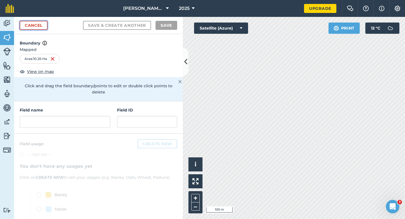
click at [42, 23] on link "Cancel" at bounding box center [34, 25] width 28 height 9
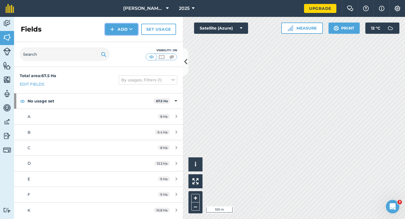
click at [125, 26] on button "Add" at bounding box center [121, 29] width 33 height 11
click at [124, 44] on link "Draw" at bounding box center [121, 42] width 31 height 12
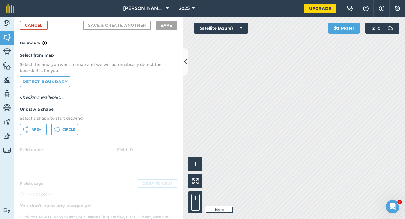
click at [37, 140] on div "Select from map Select the area you want to map and we will automatically detec…" at bounding box center [98, 93] width 169 height 94
click at [37, 132] on button "Area" at bounding box center [33, 129] width 27 height 11
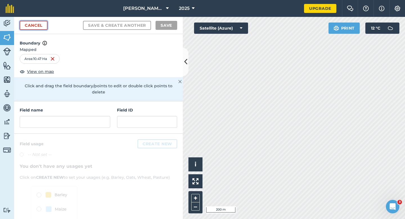
click at [34, 21] on link "Cancel" at bounding box center [34, 25] width 28 height 9
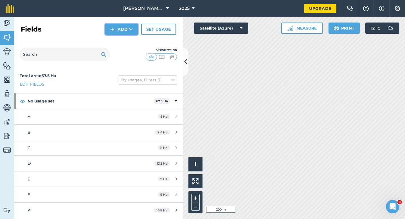
click at [119, 31] on button "Add" at bounding box center [121, 29] width 33 height 11
click at [120, 39] on link "Draw" at bounding box center [121, 42] width 31 height 12
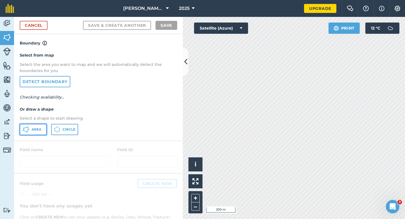
click at [35, 130] on span "Area" at bounding box center [37, 129] width 10 height 5
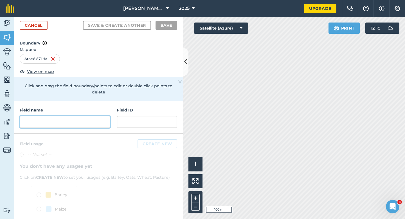
click at [100, 116] on input "text" at bounding box center [65, 122] width 91 height 12
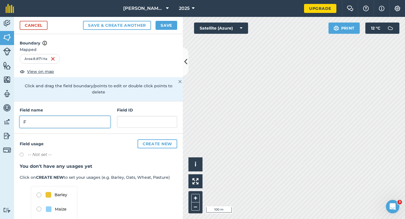
type input "F"
click at [167, 26] on button "Save" at bounding box center [167, 25] width 22 height 9
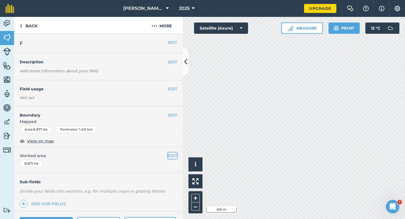
click at [171, 155] on button "EDIT" at bounding box center [172, 155] width 9 height 6
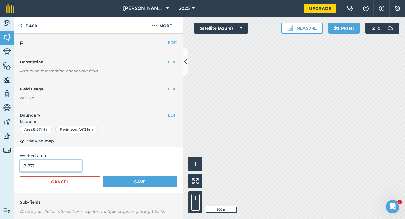
click at [45, 165] on input "8.871" at bounding box center [51, 166] width 62 height 12
type input "9"
click at [103, 176] on button "Save" at bounding box center [140, 181] width 75 height 11
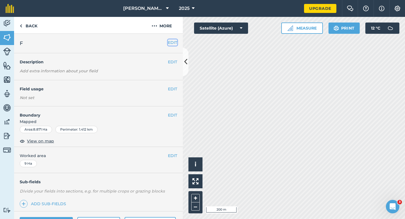
click at [168, 43] on button "EDIT" at bounding box center [172, 42] width 9 height 6
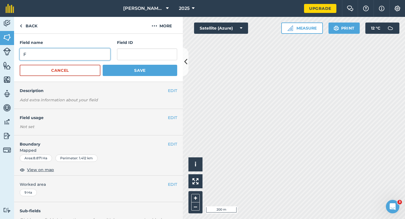
click at [97, 59] on input "F" at bounding box center [65, 54] width 91 height 12
type input "G"
click at [103, 65] on button "Save" at bounding box center [140, 70] width 75 height 11
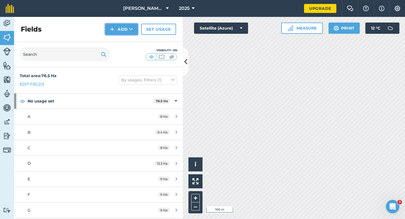
click at [106, 30] on button "Add" at bounding box center [121, 29] width 33 height 11
click at [115, 36] on link "Draw" at bounding box center [121, 42] width 31 height 12
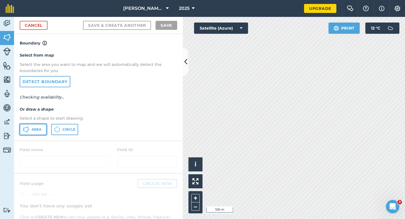
click at [33, 127] on span "Area" at bounding box center [37, 129] width 10 height 5
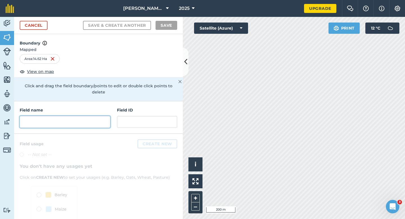
click at [103, 116] on input "text" at bounding box center [65, 122] width 91 height 12
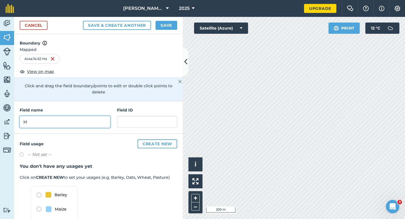
type input "H"
click at [175, 21] on button "Save" at bounding box center [167, 25] width 22 height 9
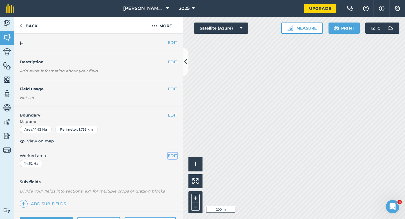
click at [174, 154] on button "EDIT" at bounding box center [172, 155] width 9 height 6
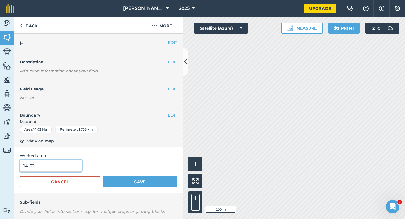
click at [63, 164] on input "14.62" at bounding box center [51, 166] width 62 height 12
type input "14.6"
click at [103, 176] on button "Save" at bounding box center [140, 181] width 75 height 11
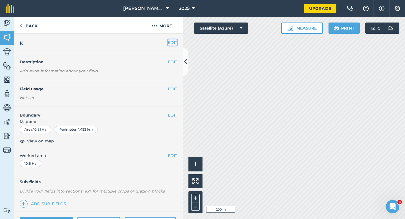
click at [172, 43] on button "EDIT" at bounding box center [172, 42] width 9 height 6
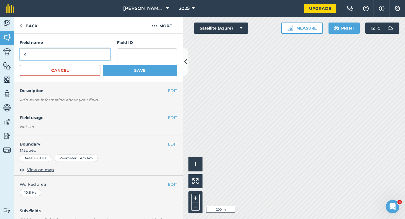
click at [90, 50] on input "K" at bounding box center [65, 54] width 91 height 12
type input "J"
click at [103, 65] on button "Save" at bounding box center [140, 70] width 75 height 11
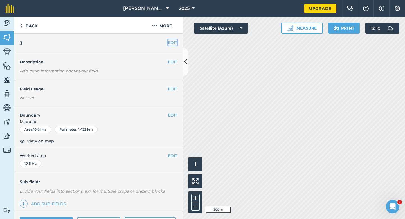
click at [175, 42] on button "EDIT" at bounding box center [172, 42] width 9 height 6
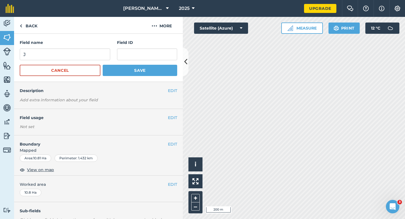
click at [114, 49] on div "Field name J Field ID" at bounding box center [99, 49] width 158 height 21
click at [106, 49] on input "J" at bounding box center [65, 54] width 91 height 12
type input "I"
click at [103, 65] on button "Save" at bounding box center [140, 70] width 75 height 11
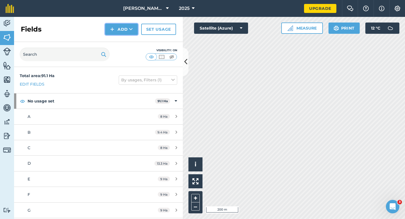
click at [112, 30] on img at bounding box center [112, 29] width 4 height 7
click at [113, 39] on link "Draw" at bounding box center [121, 42] width 31 height 12
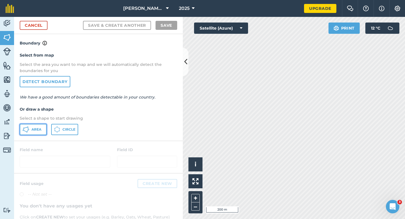
click at [40, 126] on button "Area" at bounding box center [33, 129] width 27 height 11
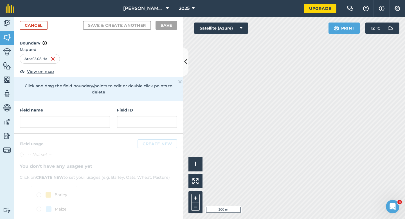
click at [120, 109] on div "Field ID" at bounding box center [147, 117] width 60 height 21
click at [109, 116] on input "text" at bounding box center [65, 122] width 91 height 12
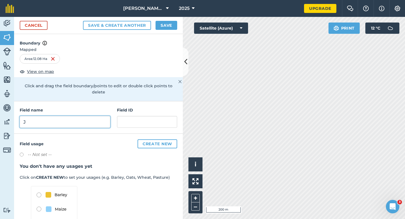
type input "J"
click at [163, 25] on button "Save" at bounding box center [167, 25] width 22 height 9
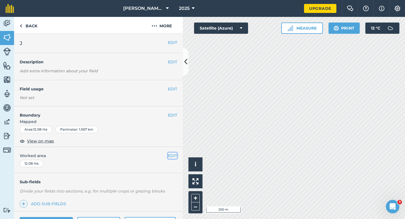
click at [175, 155] on button "EDIT" at bounding box center [172, 155] width 9 height 6
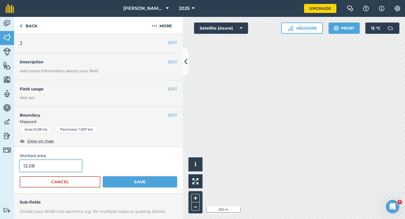
click at [65, 167] on input "12.08" at bounding box center [51, 166] width 62 height 12
type input "12"
click at [103, 176] on button "Save" at bounding box center [140, 181] width 75 height 11
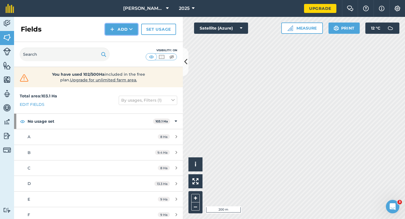
click at [130, 33] on button "Add" at bounding box center [121, 29] width 33 height 11
click at [130, 42] on link "Draw" at bounding box center [121, 42] width 31 height 12
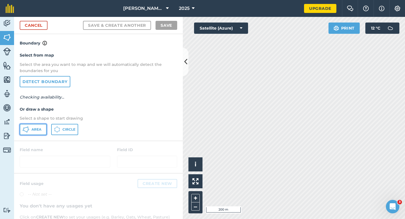
click at [37, 128] on span "Area" at bounding box center [37, 129] width 10 height 5
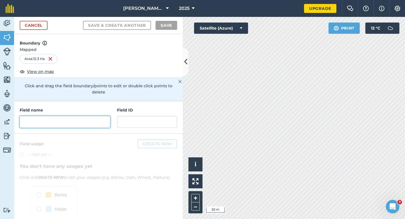
click at [74, 116] on input "text" at bounding box center [65, 122] width 91 height 12
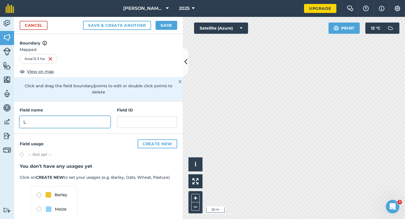
type input "L"
click at [160, 37] on h4 "Boundary" at bounding box center [98, 40] width 169 height 12
click at [160, 27] on button "Save" at bounding box center [167, 25] width 22 height 9
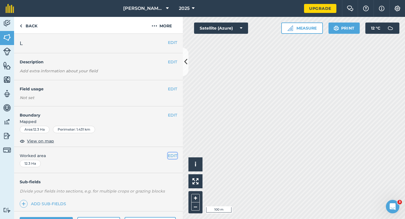
click at [174, 157] on button "EDIT" at bounding box center [172, 155] width 9 height 6
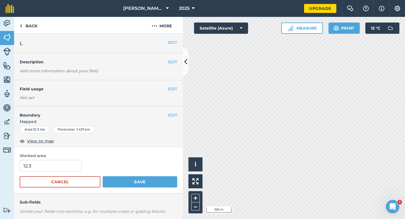
click at [38, 172] on form "12.3 Cancel Save" at bounding box center [99, 174] width 158 height 28
click at [52, 161] on input "12.3" at bounding box center [51, 166] width 62 height 12
click at [103, 176] on button "Save" at bounding box center [140, 181] width 75 height 11
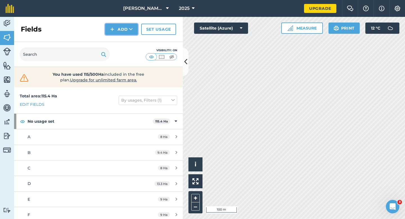
click at [132, 33] on button "Add" at bounding box center [121, 29] width 33 height 11
click at [132, 43] on link "Draw" at bounding box center [121, 42] width 31 height 12
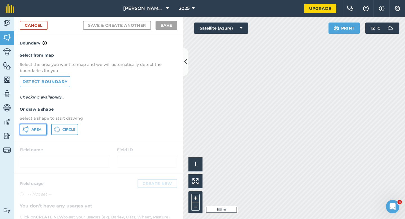
click at [29, 124] on button "Area" at bounding box center [33, 129] width 27 height 11
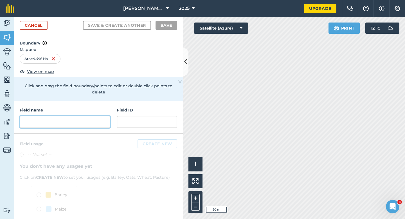
click at [68, 116] on input "text" at bounding box center [65, 122] width 91 height 12
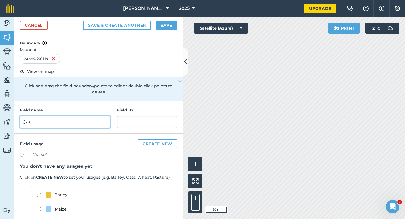
type input "J\K"
click at [169, 26] on button "Save" at bounding box center [167, 25] width 22 height 9
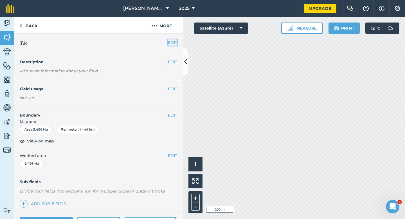
click at [172, 44] on button "EDIT" at bounding box center [172, 42] width 9 height 6
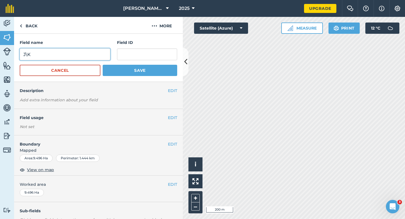
click at [73, 58] on input "J\K" at bounding box center [65, 54] width 91 height 12
type input "K"
click at [103, 65] on button "Save" at bounding box center [140, 70] width 75 height 11
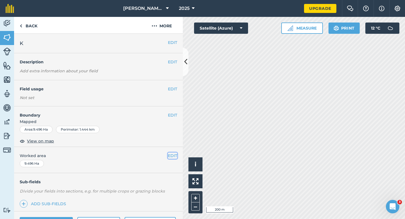
click at [174, 155] on button "EDIT" at bounding box center [172, 155] width 9 height 6
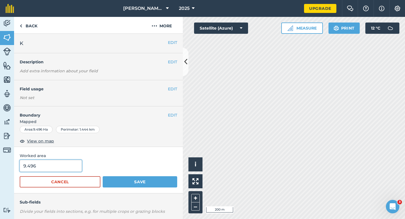
click at [64, 163] on input "9.496" at bounding box center [51, 166] width 62 height 12
type input "9.5"
click at [103, 176] on button "Save" at bounding box center [140, 181] width 75 height 11
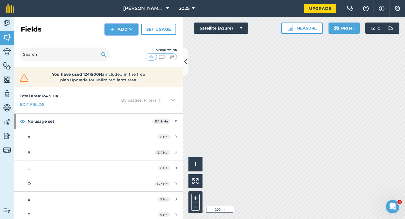
click at [119, 32] on button "Add" at bounding box center [121, 29] width 33 height 11
click at [119, 39] on link "Draw" at bounding box center [121, 42] width 31 height 12
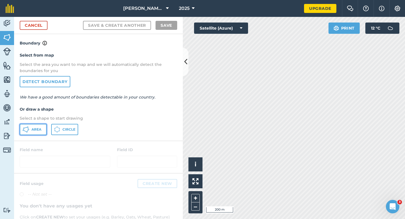
click at [38, 125] on button "Area" at bounding box center [33, 129] width 27 height 11
click at [35, 24] on link "Cancel" at bounding box center [34, 25] width 28 height 9
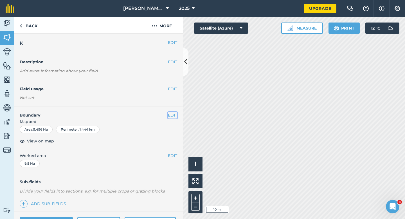
click at [171, 117] on button "EDIT" at bounding box center [172, 115] width 9 height 6
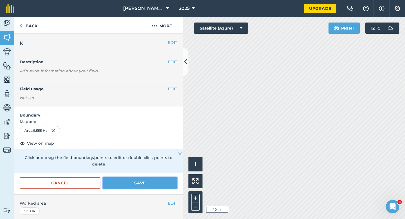
click at [147, 177] on button "Save" at bounding box center [140, 182] width 75 height 11
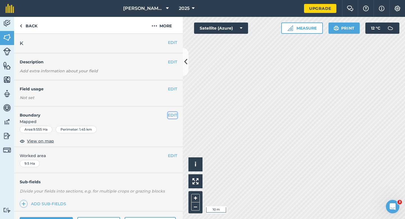
click at [171, 117] on button "EDIT" at bounding box center [172, 115] width 9 height 6
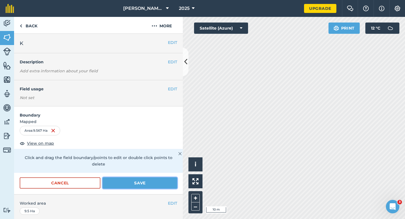
click at [144, 177] on button "Save" at bounding box center [140, 182] width 75 height 11
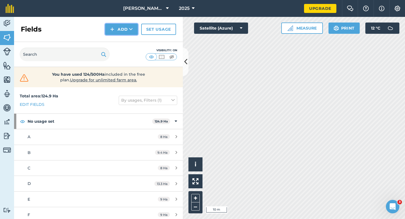
click at [111, 29] on img at bounding box center [112, 29] width 4 height 7
click at [111, 43] on link "Draw" at bounding box center [121, 42] width 31 height 12
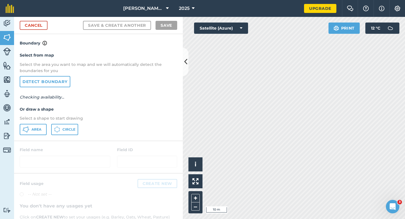
click at [37, 117] on p "Select a shape to start drawing" at bounding box center [99, 118] width 158 height 6
click at [38, 129] on span "Area" at bounding box center [37, 129] width 10 height 5
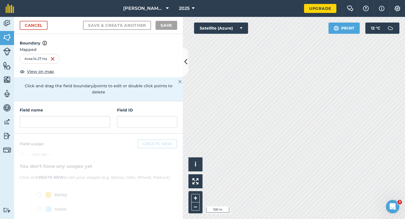
click at [116, 113] on div "Field name Field ID" at bounding box center [98, 117] width 169 height 32
click at [103, 116] on input "text" at bounding box center [65, 122] width 91 height 12
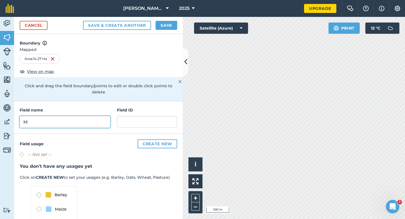
type input "M"
click at [164, 24] on button "Save" at bounding box center [167, 25] width 22 height 9
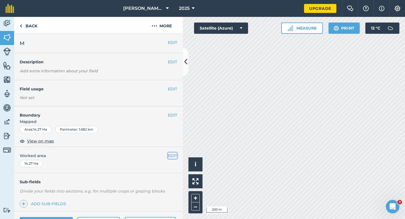
click at [172, 153] on button "EDIT" at bounding box center [172, 155] width 9 height 6
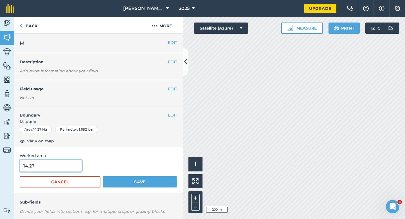
click at [62, 169] on input "14.27" at bounding box center [51, 166] width 62 height 12
type input "14.3"
click at [103, 176] on button "Save" at bounding box center [140, 181] width 75 height 11
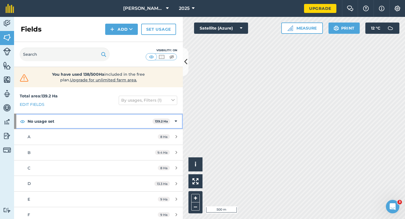
click at [179, 119] on div "No usage set 139.2 Ha" at bounding box center [98, 121] width 169 height 15
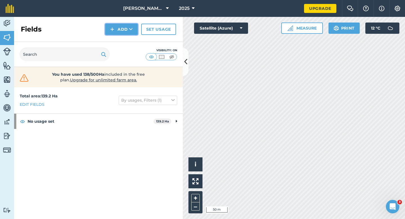
click at [120, 33] on button "Add" at bounding box center [121, 29] width 33 height 11
click at [121, 35] on ul "Draw Import" at bounding box center [122, 48] width 32 height 26
click at [119, 31] on button "Add" at bounding box center [121, 29] width 33 height 11
click at [120, 36] on link "Draw" at bounding box center [121, 42] width 31 height 12
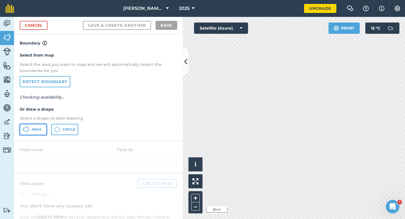
click at [40, 134] on button "Area" at bounding box center [33, 129] width 27 height 11
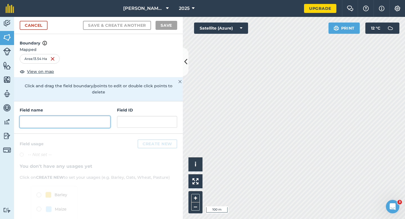
click at [100, 116] on input "text" at bounding box center [65, 122] width 91 height 12
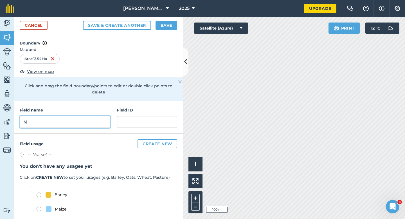
type input "N"
click at [169, 19] on div "Cancel Save & Create Another Save" at bounding box center [98, 25] width 169 height 17
click at [169, 22] on button "Save" at bounding box center [167, 25] width 22 height 9
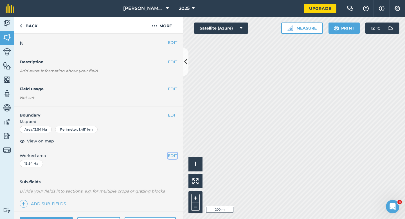
click at [175, 154] on button "EDIT" at bounding box center [172, 155] width 9 height 6
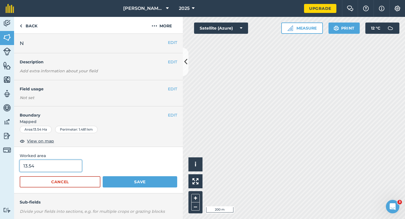
click at [75, 163] on input "13.54" at bounding box center [51, 166] width 62 height 12
type input "13.5"
click at [103, 176] on button "Save" at bounding box center [140, 181] width 75 height 11
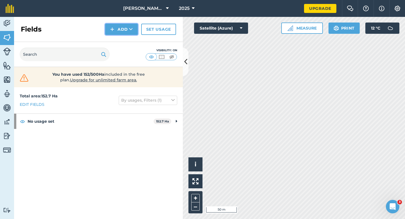
click at [111, 30] on img at bounding box center [112, 29] width 4 height 7
click at [111, 35] on div "Fields Add Draw Import Set usage" at bounding box center [98, 29] width 169 height 25
click at [113, 30] on img at bounding box center [112, 29] width 4 height 7
click at [114, 38] on link "Draw" at bounding box center [121, 42] width 31 height 12
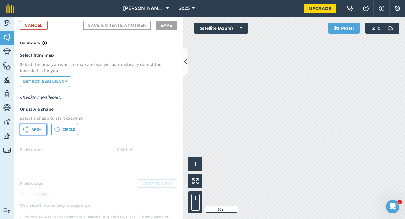
click at [41, 134] on button "Area" at bounding box center [33, 129] width 27 height 11
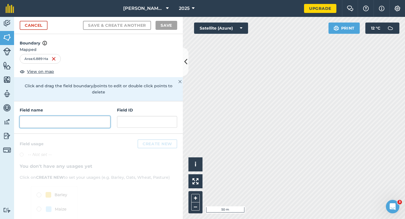
click at [108, 116] on input "text" at bounding box center [65, 122] width 91 height 12
click at [107, 116] on input "text" at bounding box center [65, 122] width 91 height 12
click at [88, 124] on div "Field name Field ID" at bounding box center [98, 117] width 169 height 32
click at [88, 120] on input "text" at bounding box center [65, 122] width 91 height 12
click at [94, 116] on input "text" at bounding box center [65, 122] width 91 height 12
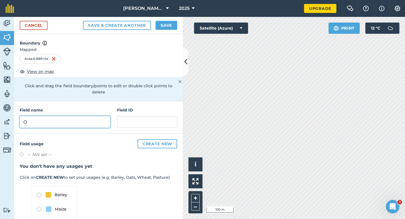
type input "O"
click at [164, 32] on div "Cancel Save & Create Another Save" at bounding box center [98, 25] width 169 height 17
click at [164, 22] on button "Save" at bounding box center [167, 25] width 22 height 9
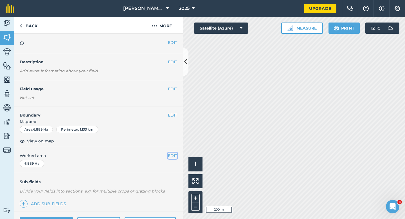
click at [170, 157] on button "EDIT" at bounding box center [172, 155] width 9 height 6
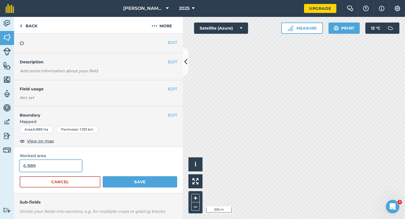
click at [49, 163] on input "6.889" at bounding box center [51, 166] width 62 height 12
type input "7"
click at [103, 176] on button "Save" at bounding box center [140, 181] width 75 height 11
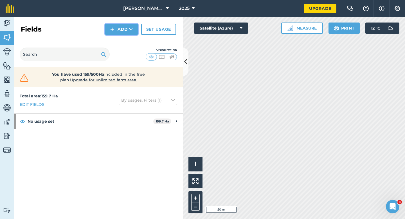
click at [122, 26] on button "Add" at bounding box center [121, 29] width 33 height 11
click at [122, 37] on link "Draw" at bounding box center [121, 42] width 31 height 12
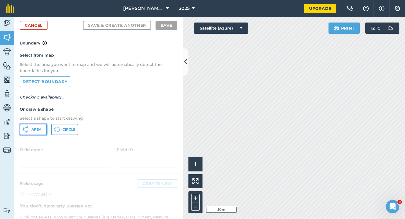
click at [30, 129] on button "Area" at bounding box center [33, 129] width 27 height 11
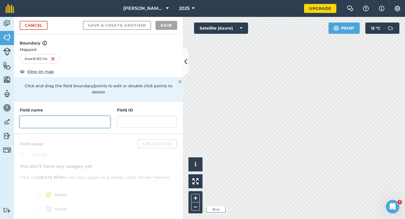
click at [104, 116] on input "text" at bounding box center [65, 122] width 91 height 12
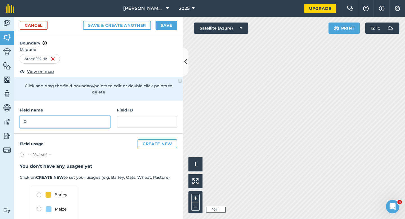
type input "P"
click at [171, 24] on button "Save" at bounding box center [167, 25] width 22 height 9
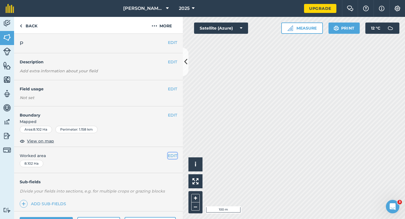
click at [177, 153] on button "EDIT" at bounding box center [172, 155] width 9 height 6
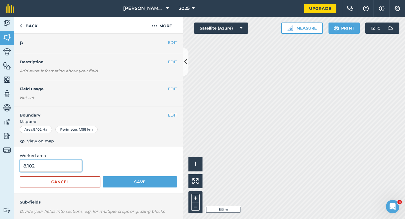
click at [65, 165] on input "8.102" at bounding box center [51, 166] width 62 height 12
type input "8.1"
click at [103, 176] on button "Save" at bounding box center [140, 181] width 75 height 11
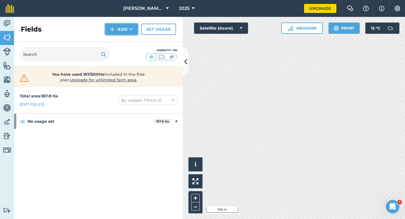
click at [107, 30] on button "Add" at bounding box center [121, 29] width 33 height 11
click at [115, 43] on link "Draw" at bounding box center [121, 42] width 31 height 12
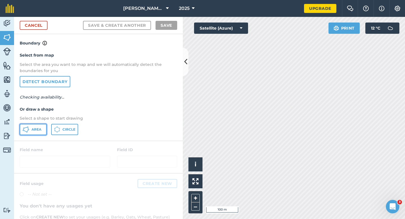
click at [44, 133] on button "Area" at bounding box center [33, 129] width 27 height 11
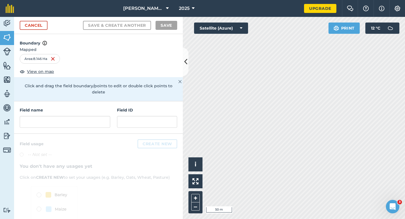
scroll to position [30, 0]
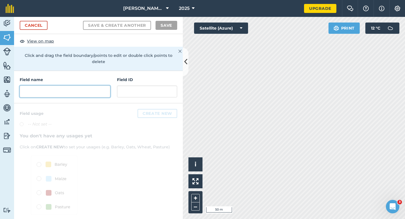
click at [97, 86] on input "text" at bounding box center [65, 92] width 91 height 12
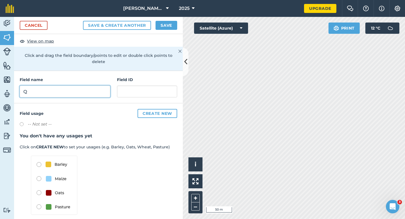
type input "Q"
click at [163, 23] on button "Save" at bounding box center [167, 25] width 22 height 9
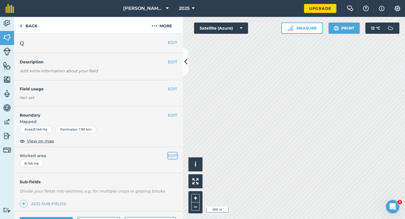
click at [172, 156] on button "EDIT" at bounding box center [172, 155] width 9 height 6
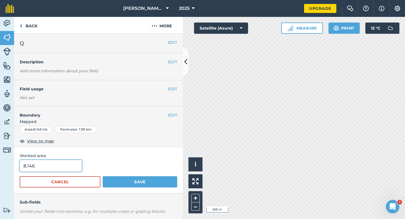
click at [57, 168] on input "8.146" at bounding box center [51, 166] width 62 height 12
type input "8.2"
click at [103, 176] on button "Save" at bounding box center [140, 181] width 75 height 11
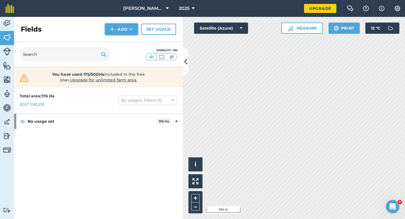
click at [109, 26] on button "Add" at bounding box center [121, 29] width 33 height 11
click at [118, 42] on link "Draw" at bounding box center [121, 42] width 31 height 12
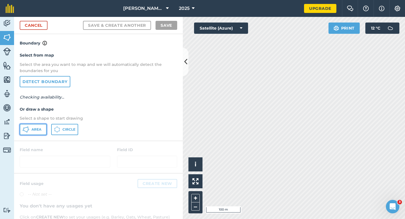
click at [40, 129] on span "Area" at bounding box center [37, 129] width 10 height 5
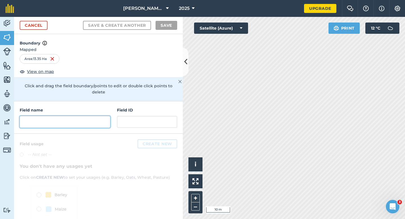
click at [98, 118] on input "text" at bounding box center [65, 122] width 91 height 12
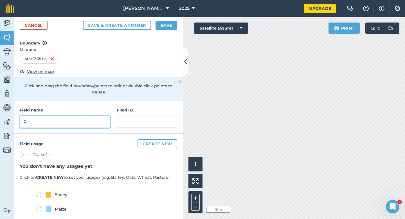
type input "R"
click at [175, 24] on button "Save" at bounding box center [167, 25] width 22 height 9
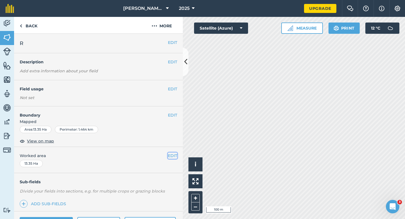
click at [170, 157] on button "EDIT" at bounding box center [172, 155] width 9 height 6
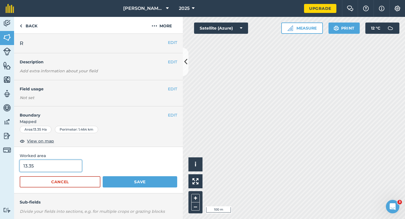
click at [64, 169] on input "13.35" at bounding box center [51, 166] width 62 height 12
type input "13.3"
click at [103, 176] on button "Save" at bounding box center [140, 181] width 75 height 11
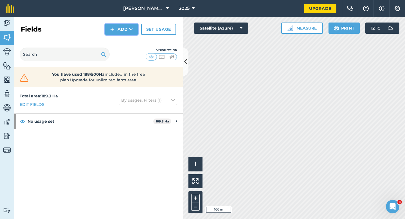
click at [127, 32] on button "Add" at bounding box center [121, 29] width 33 height 11
click at [127, 40] on link "Draw" at bounding box center [121, 42] width 31 height 12
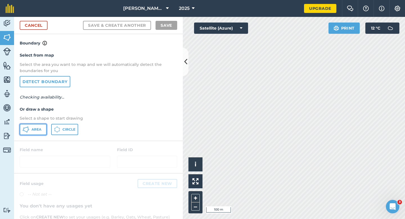
click at [45, 131] on button "Area" at bounding box center [33, 129] width 27 height 11
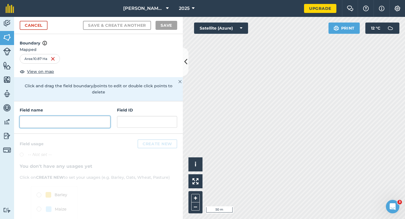
click at [84, 120] on input "text" at bounding box center [65, 122] width 91 height 12
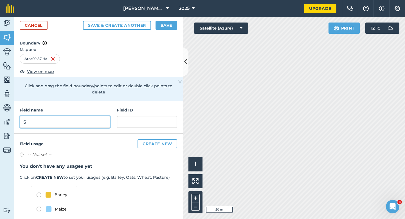
type input "S"
click at [164, 25] on button "Save" at bounding box center [167, 25] width 22 height 9
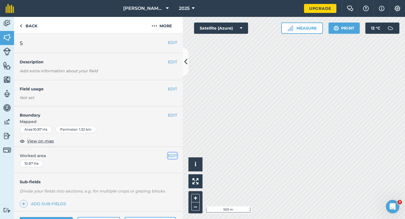
click at [170, 157] on button "EDIT" at bounding box center [172, 155] width 9 height 6
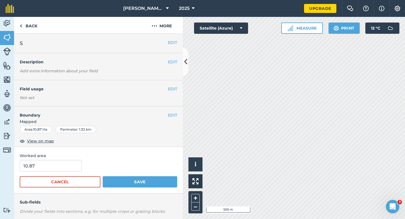
click at [84, 161] on div "10.87" at bounding box center [99, 166] width 158 height 12
type input "11"
click at [71, 162] on input "11" at bounding box center [51, 166] width 62 height 12
click at [103, 176] on button "Save" at bounding box center [140, 181] width 75 height 11
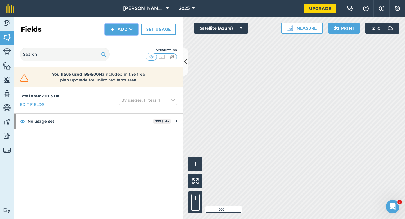
click at [120, 32] on button "Add" at bounding box center [121, 29] width 33 height 11
click at [120, 39] on link "Draw" at bounding box center [121, 42] width 31 height 12
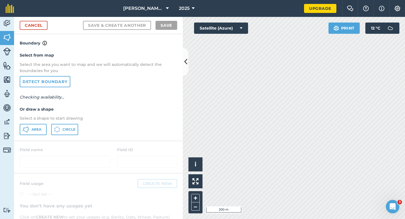
click at [25, 140] on div "Select from map Select the area you want to map and we will automatically detec…" at bounding box center [98, 93] width 169 height 94
click at [32, 130] on span "Area" at bounding box center [37, 129] width 10 height 5
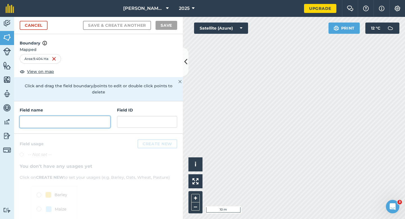
click at [97, 116] on input "text" at bounding box center [65, 122] width 91 height 12
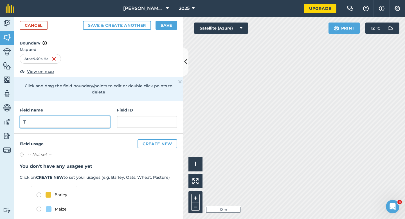
type input "T"
click at [169, 31] on div "Cancel Save & Create Another Save" at bounding box center [98, 25] width 169 height 17
click at [169, 26] on button "Save" at bounding box center [167, 25] width 22 height 9
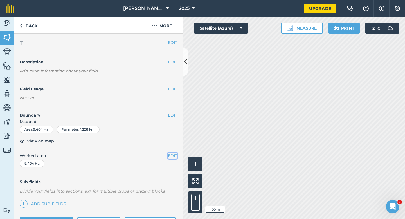
click at [174, 154] on button "EDIT" at bounding box center [172, 155] width 9 height 6
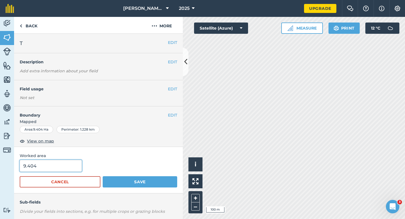
click at [66, 167] on input "9.404" at bounding box center [51, 166] width 62 height 12
type input "9.4"
click at [103, 176] on button "Save" at bounding box center [140, 181] width 75 height 11
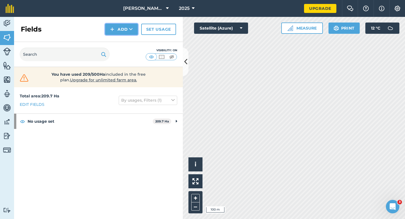
click at [120, 29] on button "Add" at bounding box center [121, 29] width 33 height 11
click at [120, 41] on link "Draw" at bounding box center [121, 42] width 31 height 12
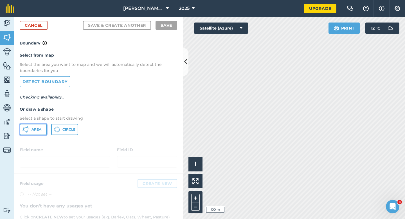
click at [38, 125] on button "Area" at bounding box center [33, 129] width 27 height 11
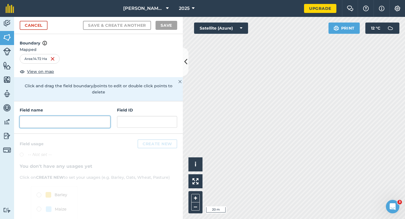
click at [85, 119] on input "text" at bounding box center [65, 122] width 91 height 12
click at [48, 25] on div "Cancel Save & Create Another Save" at bounding box center [98, 25] width 169 height 17
click at [35, 24] on link "Cancel" at bounding box center [34, 25] width 28 height 9
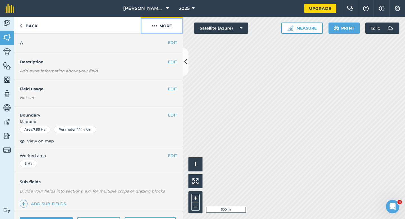
click at [162, 32] on button "More" at bounding box center [162, 25] width 42 height 17
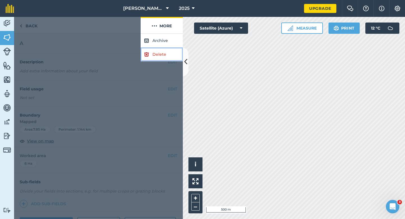
click at [162, 50] on link "Delete" at bounding box center [162, 55] width 42 height 14
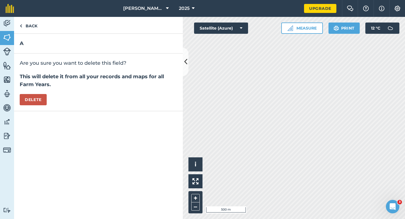
click at [35, 106] on div "Are you sure you want to delete this field? This will delete it from all your r…" at bounding box center [98, 82] width 169 height 58
click at [43, 95] on button "Delete" at bounding box center [33, 99] width 27 height 11
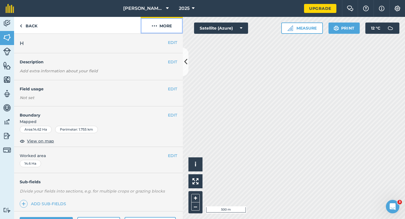
click at [162, 33] on button "More" at bounding box center [162, 25] width 42 height 17
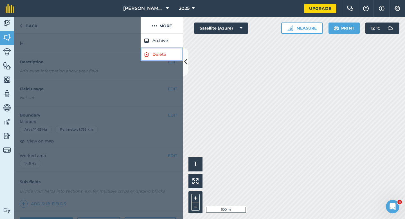
click at [162, 48] on link "Delete" at bounding box center [162, 55] width 42 height 14
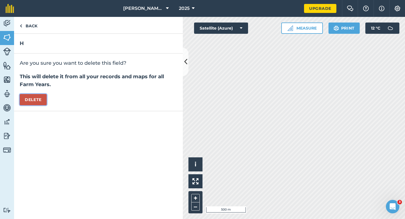
click at [35, 95] on button "Delete" at bounding box center [33, 99] width 27 height 11
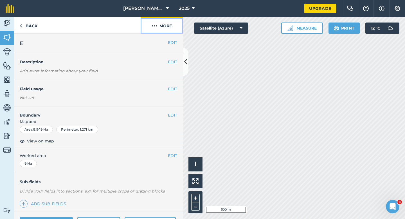
click at [162, 24] on button "More" at bounding box center [162, 25] width 42 height 17
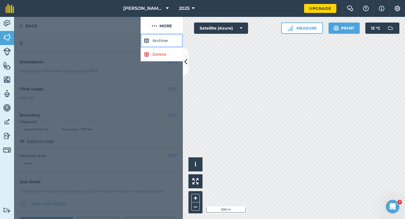
click at [162, 46] on button "Archive" at bounding box center [162, 41] width 42 height 14
click at [167, 27] on button "More" at bounding box center [162, 25] width 42 height 17
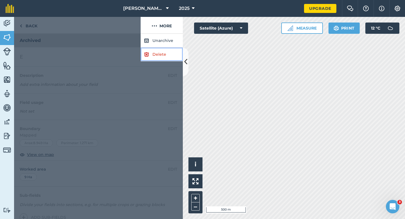
click at [167, 55] on link "Delete" at bounding box center [162, 55] width 42 height 14
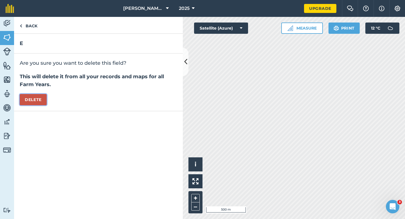
click at [34, 94] on button "Delete" at bounding box center [33, 99] width 27 height 11
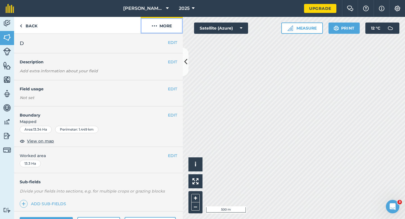
click at [156, 21] on button "More" at bounding box center [162, 25] width 42 height 17
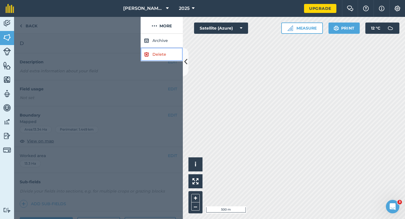
click at [161, 57] on link "Delete" at bounding box center [162, 55] width 42 height 14
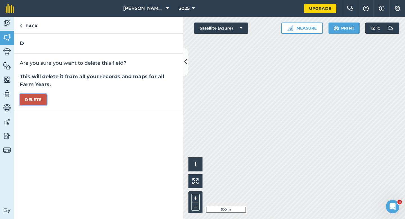
click at [37, 99] on button "Delete" at bounding box center [33, 99] width 27 height 11
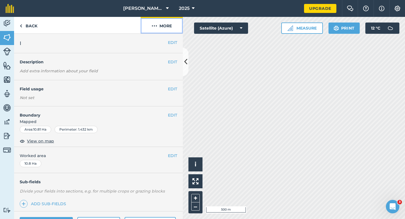
click at [162, 30] on button "More" at bounding box center [162, 25] width 42 height 17
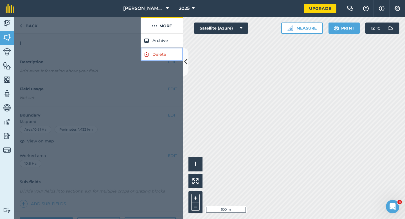
click at [162, 56] on link "Delete" at bounding box center [162, 55] width 42 height 14
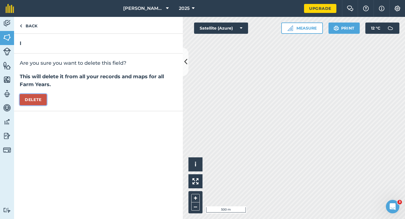
click at [35, 99] on button "Delete" at bounding box center [33, 99] width 27 height 11
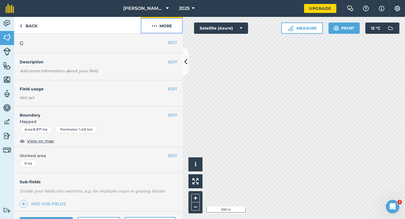
click at [148, 32] on button "More" at bounding box center [162, 25] width 42 height 17
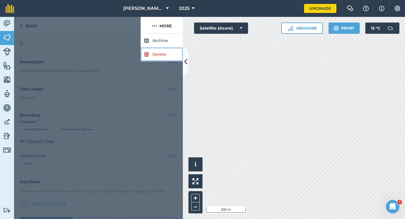
click at [154, 59] on link "Delete" at bounding box center [162, 55] width 42 height 14
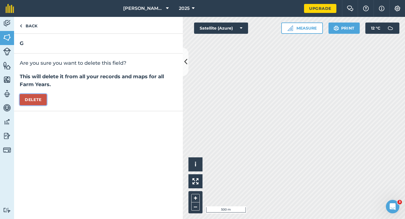
click at [33, 95] on button "Delete" at bounding box center [33, 99] width 27 height 11
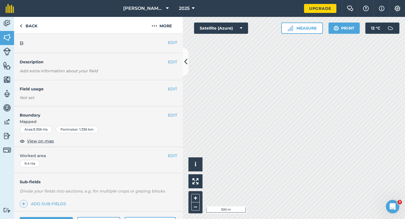
click at [178, 37] on div "EDIT B" at bounding box center [98, 43] width 169 height 19
click at [167, 31] on button "More" at bounding box center [162, 25] width 42 height 17
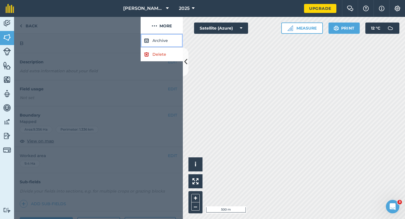
click at [167, 45] on button "Archive" at bounding box center [162, 41] width 42 height 14
click at [168, 30] on button "More" at bounding box center [162, 25] width 42 height 17
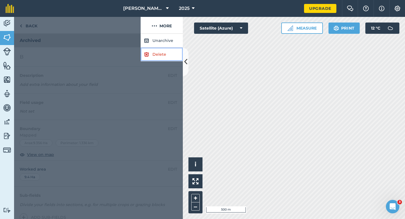
click at [169, 59] on link "Delete" at bounding box center [162, 55] width 42 height 14
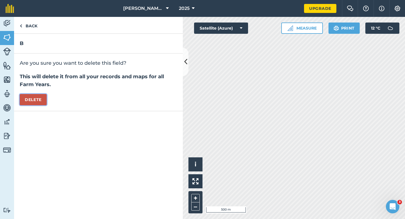
click at [44, 94] on button "Delete" at bounding box center [33, 99] width 27 height 11
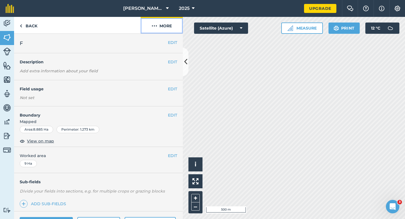
click at [153, 23] on img at bounding box center [155, 26] width 6 height 7
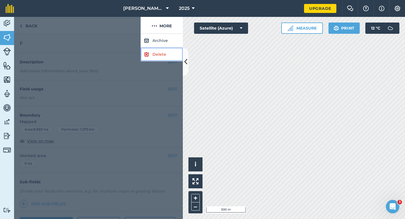
click at [158, 54] on link "Delete" at bounding box center [162, 55] width 42 height 14
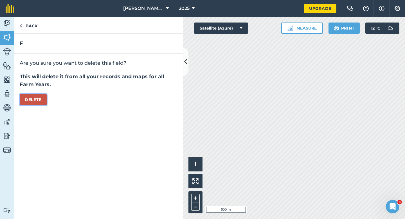
click at [41, 97] on button "Delete" at bounding box center [33, 99] width 27 height 11
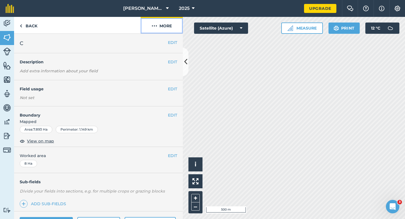
click at [166, 30] on button "More" at bounding box center [162, 25] width 42 height 17
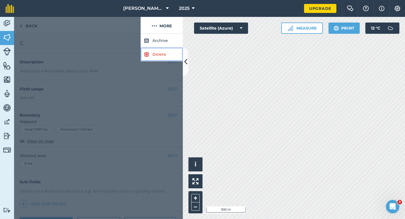
click at [166, 50] on link "Delete" at bounding box center [162, 55] width 42 height 14
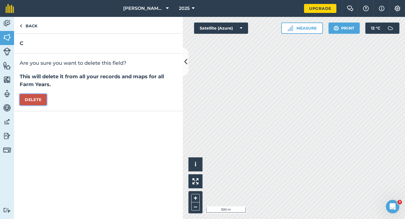
click at [26, 100] on button "Delete" at bounding box center [33, 99] width 27 height 11
click at [182, 116] on div "C Are you sure you want to delete this field? This will delete it from all your…" at bounding box center [98, 126] width 169 height 185
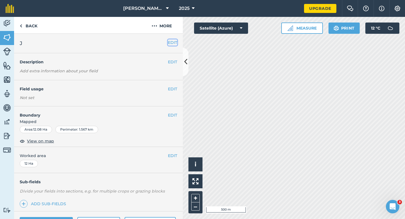
click at [172, 40] on button "EDIT" at bounding box center [172, 42] width 9 height 6
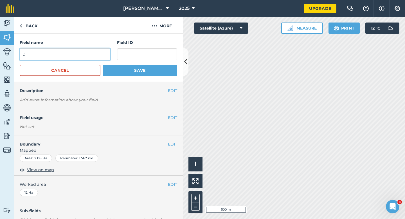
click at [104, 51] on input "J" at bounding box center [65, 54] width 91 height 12
type input "A"
click at [103, 65] on button "Save" at bounding box center [140, 70] width 75 height 11
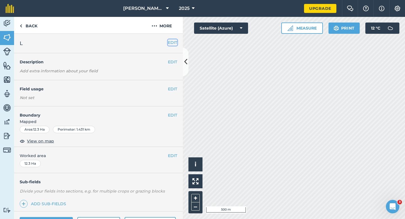
click at [168, 42] on button "EDIT" at bounding box center [172, 42] width 9 height 6
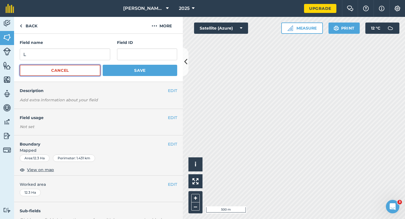
click at [80, 70] on button "Cancel" at bounding box center [60, 70] width 81 height 11
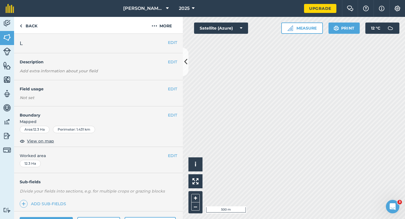
click at [173, 39] on div "EDIT L" at bounding box center [98, 43] width 169 height 19
click at [171, 41] on button "EDIT" at bounding box center [172, 42] width 9 height 6
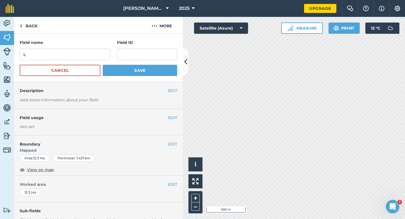
click at [66, 64] on form "Field name L Field ID Cancel Save" at bounding box center [99, 57] width 158 height 37
click at [66, 59] on input "L" at bounding box center [65, 54] width 91 height 12
type input "B"
click at [103, 65] on button "Save" at bounding box center [140, 70] width 75 height 11
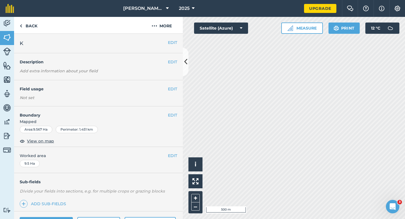
click at [173, 37] on div "EDIT K" at bounding box center [98, 43] width 169 height 19
click at [173, 42] on button "EDIT" at bounding box center [172, 42] width 9 height 6
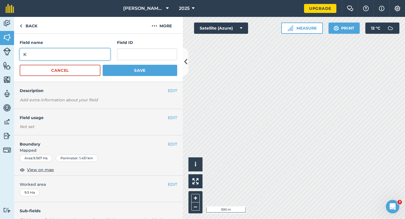
click at [95, 60] on input "K" at bounding box center [65, 54] width 91 height 12
type input "C"
click at [103, 65] on button "Save" at bounding box center [140, 70] width 75 height 11
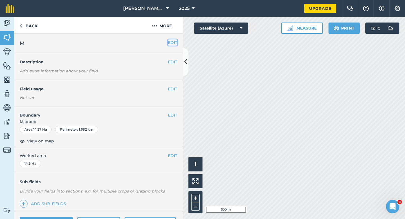
click at [174, 41] on button "EDIT" at bounding box center [172, 42] width 9 height 6
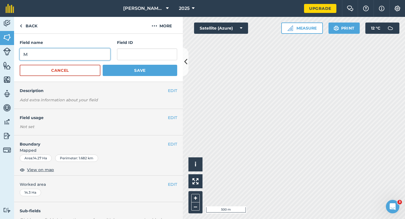
click at [108, 51] on input "M" at bounding box center [65, 54] width 91 height 12
type input "D"
click at [103, 65] on button "Save" at bounding box center [140, 70] width 75 height 11
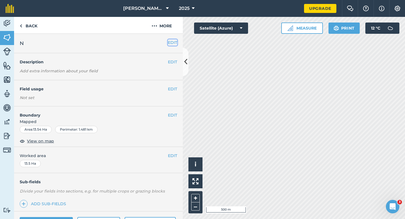
click at [171, 43] on button "EDIT" at bounding box center [172, 42] width 9 height 6
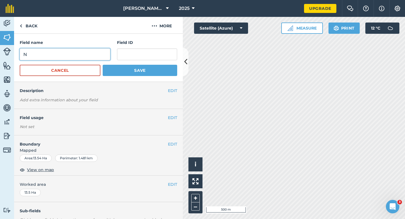
click at [88, 58] on input "N" at bounding box center [65, 54] width 91 height 12
type input "E"
click at [103, 65] on button "Save" at bounding box center [140, 70] width 75 height 11
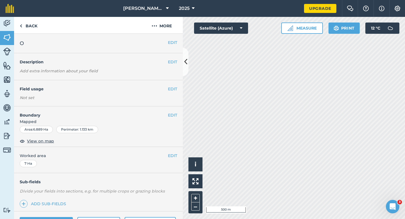
click at [173, 46] on div "EDIT O" at bounding box center [98, 43] width 169 height 19
click at [173, 45] on button "EDIT" at bounding box center [172, 42] width 9 height 6
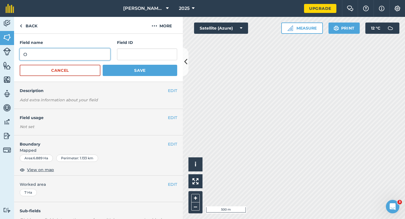
click at [95, 50] on input "O" at bounding box center [65, 54] width 91 height 12
type input "F"
click at [103, 65] on button "Save" at bounding box center [140, 70] width 75 height 11
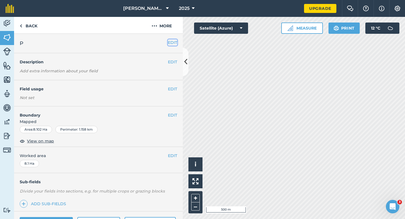
click at [169, 41] on button "EDIT" at bounding box center [172, 42] width 9 height 6
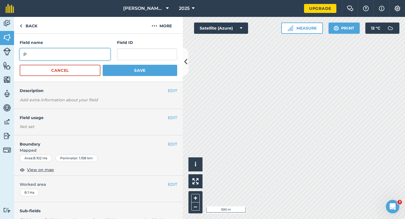
click at [89, 56] on input "P" at bounding box center [65, 54] width 91 height 12
type input "G"
click at [103, 65] on button "Save" at bounding box center [140, 70] width 75 height 11
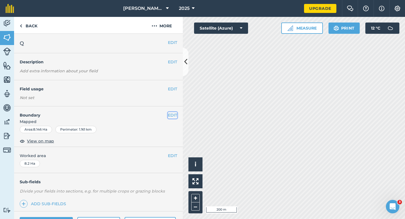
click at [176, 112] on button "EDIT" at bounding box center [172, 115] width 9 height 6
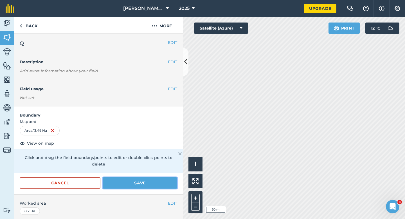
click at [151, 178] on button "Save" at bounding box center [140, 182] width 75 height 11
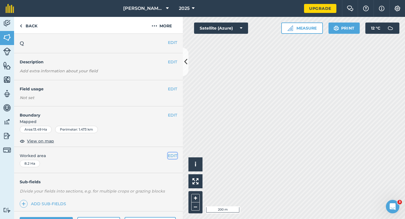
click at [170, 157] on button "EDIT" at bounding box center [172, 155] width 9 height 6
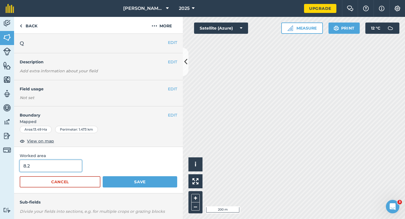
click at [54, 170] on input "8.2" at bounding box center [51, 166] width 62 height 12
type input "13.5"
click at [103, 176] on button "Save" at bounding box center [140, 181] width 75 height 11
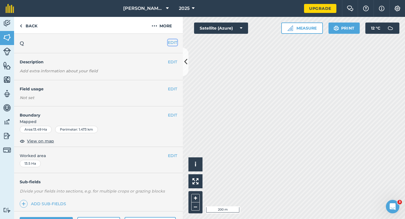
click at [171, 41] on button "EDIT" at bounding box center [172, 42] width 9 height 6
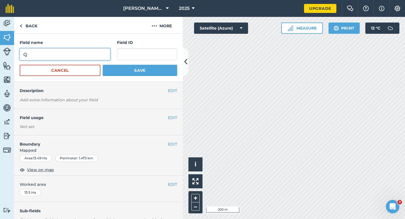
click at [89, 52] on input "Q" at bounding box center [65, 54] width 91 height 12
click at [89, 52] on input "QH" at bounding box center [65, 54] width 91 height 12
type input "H"
click at [103, 65] on button "Save" at bounding box center [140, 70] width 75 height 11
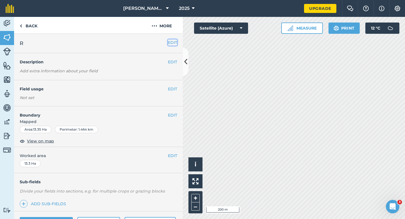
click at [174, 44] on button "EDIT" at bounding box center [172, 42] width 9 height 6
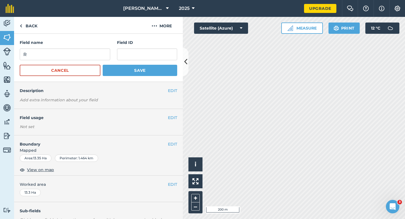
click at [109, 48] on div "Field name R" at bounding box center [65, 49] width 91 height 21
click at [99, 48] on input "R" at bounding box center [65, 54] width 91 height 12
type input "I"
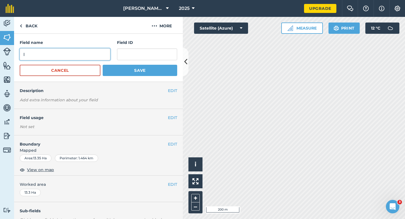
click at [103, 65] on button "Save" at bounding box center [140, 70] width 75 height 11
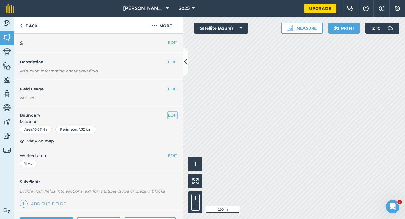
click at [174, 114] on button "EDIT" at bounding box center [172, 115] width 9 height 6
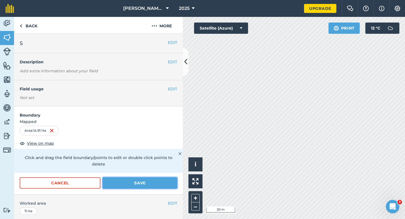
click at [152, 177] on button "Save" at bounding box center [140, 182] width 75 height 11
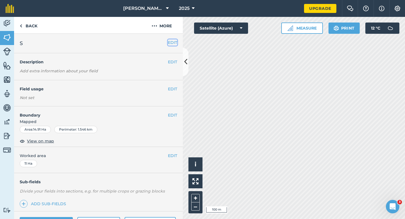
click at [174, 41] on button "EDIT" at bounding box center [172, 42] width 9 height 6
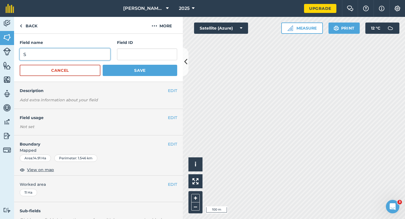
click at [97, 57] on input "S" at bounding box center [65, 54] width 91 height 12
type input "J"
click at [103, 65] on button "Save" at bounding box center [140, 70] width 75 height 11
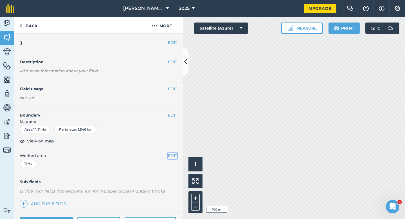
click at [172, 152] on button "EDIT" at bounding box center [172, 155] width 9 height 6
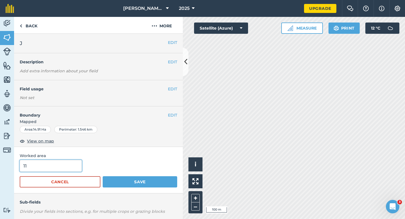
click at [57, 170] on input "11" at bounding box center [51, 166] width 62 height 12
type input "15"
click at [103, 176] on button "Save" at bounding box center [140, 181] width 75 height 11
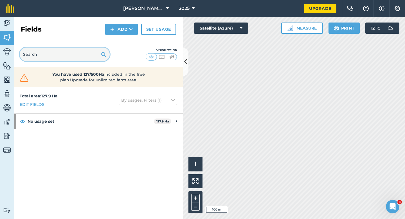
click at [80, 58] on input "text" at bounding box center [65, 55] width 90 height 14
type input "T"
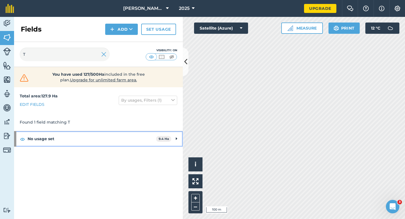
click at [102, 141] on strong "No usage set" at bounding box center [92, 138] width 129 height 15
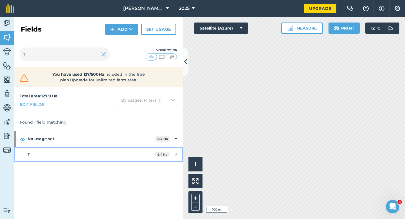
click at [146, 155] on link "T 9.4 Ha" at bounding box center [98, 154] width 169 height 15
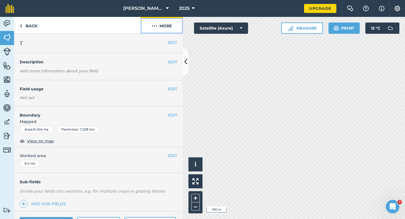
click at [168, 26] on button "More" at bounding box center [162, 25] width 42 height 17
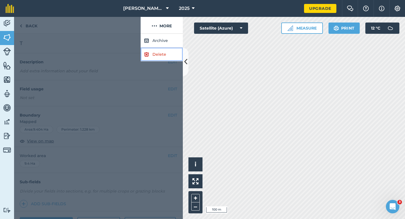
click at [166, 55] on link "Delete" at bounding box center [162, 55] width 42 height 14
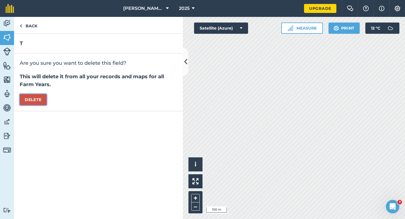
click at [43, 97] on button "Delete" at bounding box center [33, 99] width 27 height 11
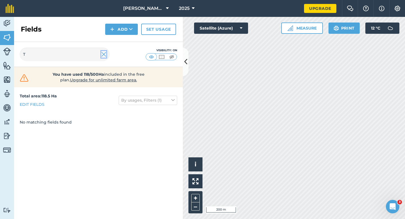
click at [106, 55] on img at bounding box center [103, 54] width 5 height 7
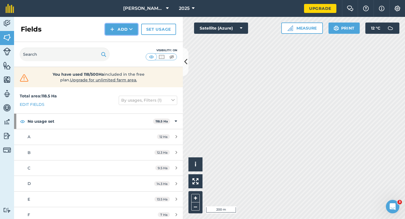
click at [113, 25] on button "Add" at bounding box center [121, 29] width 33 height 11
click at [116, 41] on link "Draw" at bounding box center [121, 42] width 31 height 12
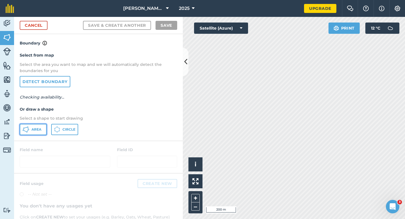
click at [38, 128] on span "Area" at bounding box center [37, 129] width 10 height 5
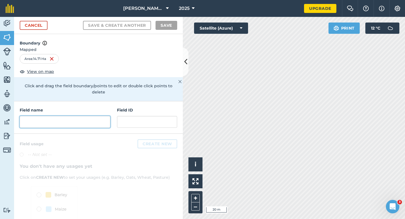
click at [81, 116] on input "text" at bounding box center [65, 122] width 91 height 12
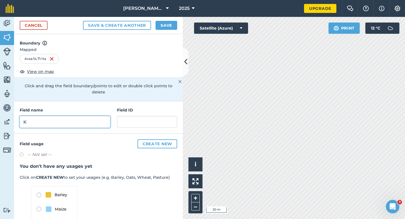
type input "K"
click at [171, 23] on button "Save" at bounding box center [167, 25] width 22 height 9
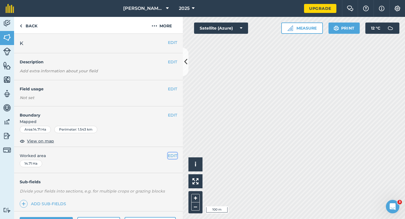
click at [169, 156] on button "EDIT" at bounding box center [172, 155] width 9 height 6
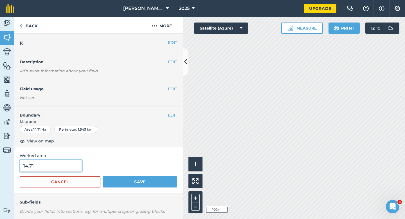
click at [63, 163] on input "14.71" at bounding box center [51, 166] width 62 height 12
type input "15"
click at [103, 176] on button "Save" at bounding box center [140, 181] width 75 height 11
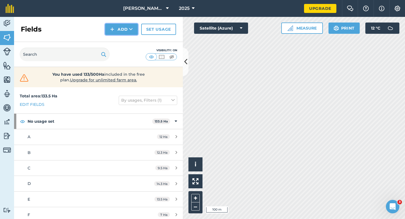
click at [115, 33] on button "Add" at bounding box center [121, 29] width 33 height 11
click at [115, 41] on link "Draw" at bounding box center [121, 42] width 31 height 12
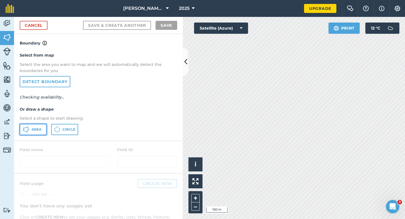
click at [31, 126] on button "Area" at bounding box center [33, 129] width 27 height 11
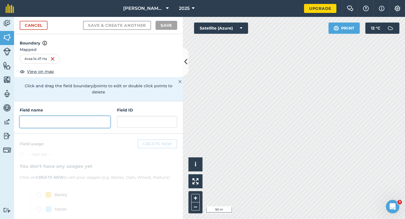
click at [98, 116] on input "text" at bounding box center [65, 122] width 91 height 12
type input "M"
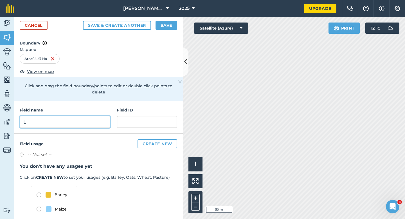
type input "L"
click at [168, 25] on button "Save" at bounding box center [167, 25] width 22 height 9
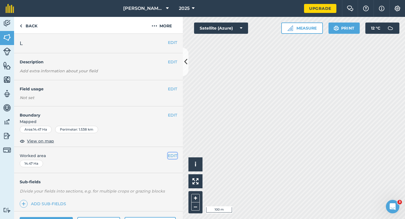
click at [174, 157] on button "EDIT" at bounding box center [172, 155] width 9 height 6
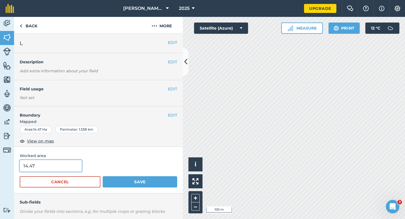
click at [52, 162] on input "14.47" at bounding box center [51, 166] width 62 height 12
click at [56, 166] on input "14.47" at bounding box center [51, 166] width 62 height 12
type input "14.5"
click at [103, 176] on button "Save" at bounding box center [140, 181] width 75 height 11
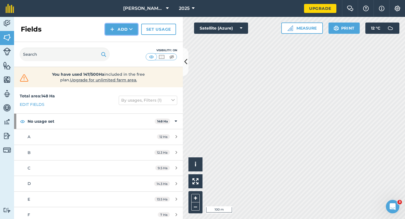
click at [117, 35] on button "Add" at bounding box center [121, 29] width 33 height 11
click at [117, 39] on link "Draw" at bounding box center [121, 42] width 31 height 12
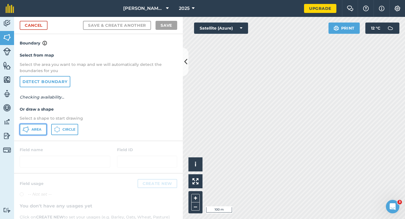
click at [36, 132] on button "Area" at bounding box center [33, 129] width 27 height 11
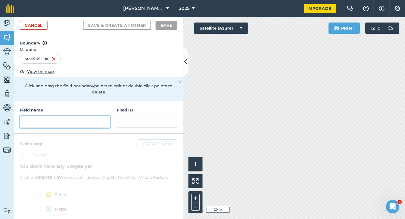
click at [82, 117] on input "text" at bounding box center [65, 122] width 91 height 12
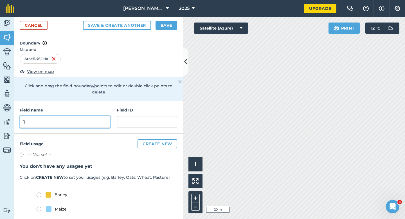
type input "1"
click at [165, 21] on button "Save" at bounding box center [167, 25] width 22 height 9
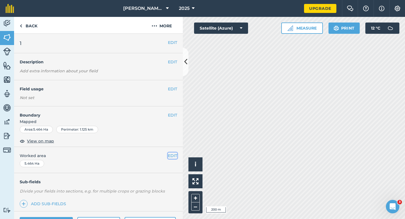
click at [170, 158] on button "EDIT" at bounding box center [172, 155] width 9 height 6
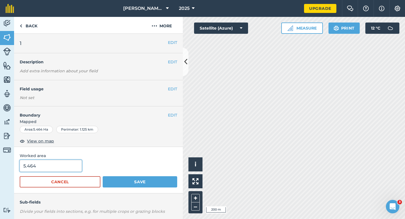
click at [64, 167] on input "5.464" at bounding box center [51, 166] width 62 height 12
type input "5.5"
click at [103, 176] on button "Save" at bounding box center [140, 181] width 75 height 11
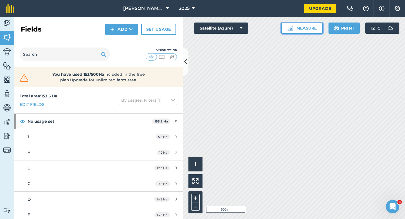
click at [306, 32] on button "Measure" at bounding box center [302, 28] width 42 height 11
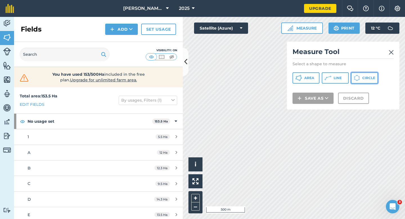
click at [362, 73] on button "Circle" at bounding box center [364, 77] width 27 height 11
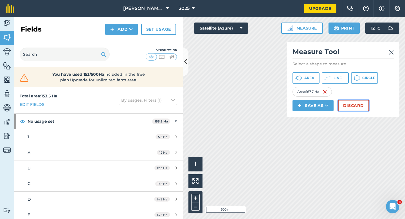
click at [353, 104] on button "Discard" at bounding box center [353, 105] width 31 height 11
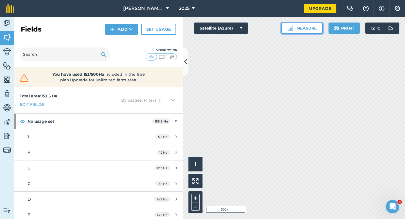
click at [311, 25] on button "Measure" at bounding box center [302, 28] width 42 height 11
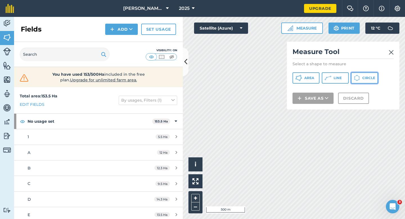
click at [362, 78] on button "Circle" at bounding box center [364, 77] width 27 height 11
click at [327, 80] on icon at bounding box center [328, 78] width 7 height 7
click at [371, 78] on span "Circle" at bounding box center [368, 78] width 13 height 5
click at [395, 53] on div "Measure Tool Select a shape to measure Area Line Circle Save as Discard" at bounding box center [343, 76] width 113 height 68
click at [296, 28] on button "Measure" at bounding box center [302, 28] width 42 height 11
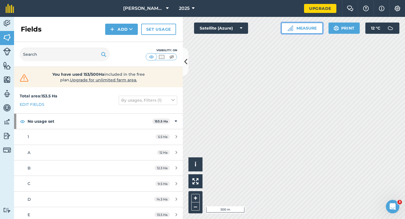
click at [302, 33] on button "Measure" at bounding box center [302, 28] width 42 height 11
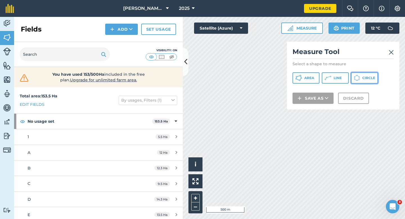
click at [358, 76] on icon at bounding box center [357, 78] width 6 height 6
click at [391, 51] on img at bounding box center [391, 52] width 5 height 7
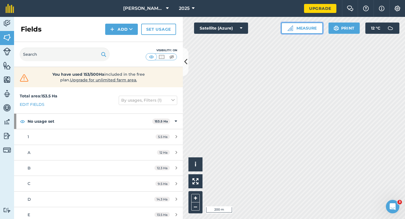
click at [293, 30] on button "Measure" at bounding box center [302, 28] width 42 height 11
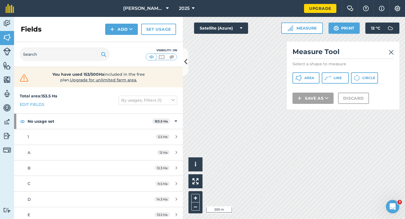
click at [362, 71] on div "Measure Tool Select a shape to measure Area Line Circle Save as Discard" at bounding box center [343, 76] width 113 height 68
click at [351, 85] on div "Measure Tool Select a shape to measure Area Line Circle Save as Discard" at bounding box center [343, 76] width 113 height 68
click at [356, 81] on button "Circle" at bounding box center [364, 77] width 27 height 11
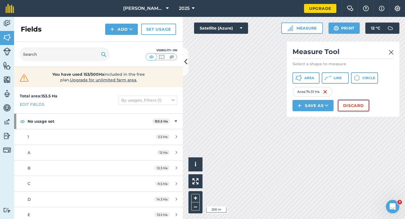
click at [357, 104] on button "Discard" at bounding box center [353, 105] width 31 height 11
